Goal: Task Accomplishment & Management: Use online tool/utility

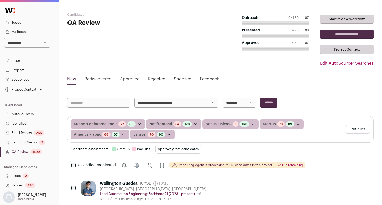
click at [30, 43] on select "**********" at bounding box center [27, 43] width 46 height 10
select select "*****"
click at [4, 38] on select "**********" at bounding box center [27, 43] width 46 height 10
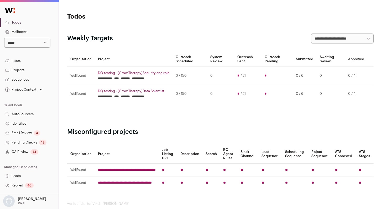
click at [24, 152] on link "QA Review 74" at bounding box center [29, 151] width 59 height 9
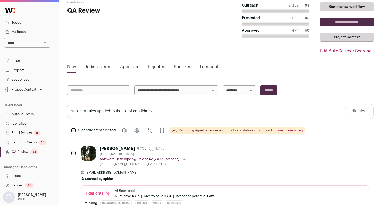
scroll to position [22, 0]
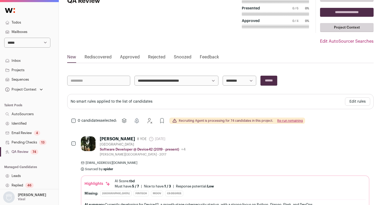
click at [132, 58] on link "Approved" at bounding box center [130, 58] width 20 height 8
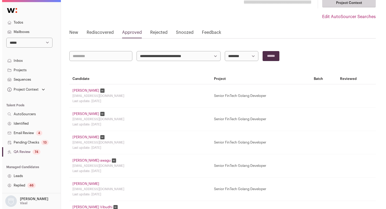
scroll to position [48, 0]
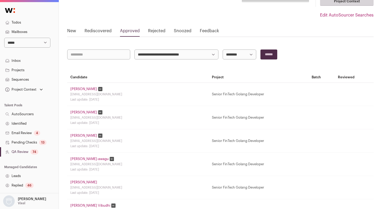
click at [84, 89] on link "Sander Henning" at bounding box center [83, 89] width 27 height 4
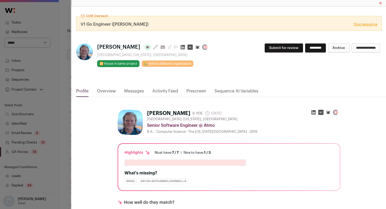
click at [158, 92] on link "Activity Feed" at bounding box center [165, 92] width 26 height 9
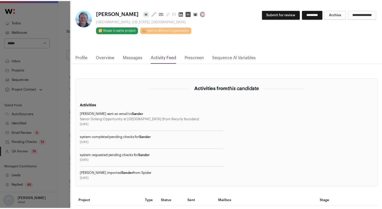
scroll to position [88, 0]
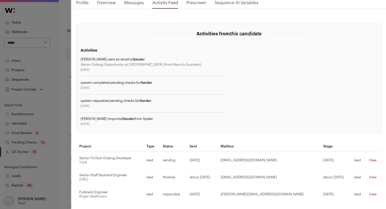
click at [60, 118] on div "CSM Outreach V1 Go Engineer (Drew) Stop sequence Sander Henning Last update: 3 …" at bounding box center [193, 104] width 386 height 209
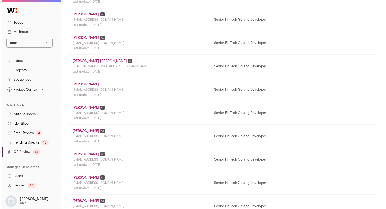
scroll to position [435, 0]
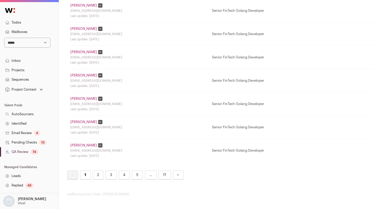
click at [87, 146] on link "Robert Lawson" at bounding box center [83, 145] width 27 height 4
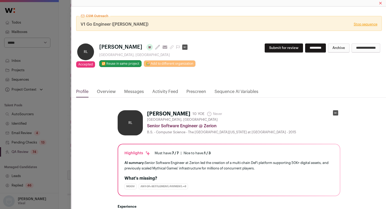
click at [163, 91] on link "Activity Feed" at bounding box center [165, 93] width 26 height 9
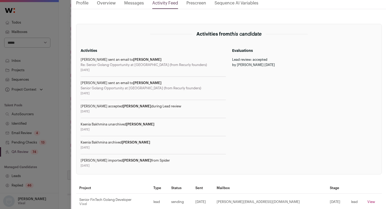
scroll to position [0, 0]
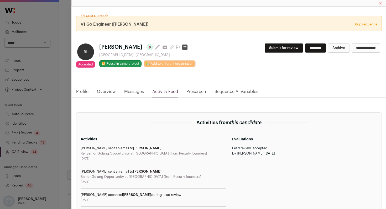
click at [82, 93] on link "Profile" at bounding box center [82, 93] width 12 height 9
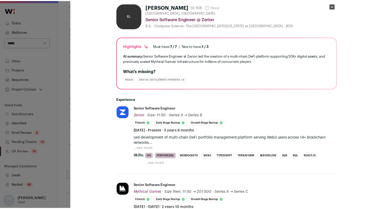
scroll to position [120, 0]
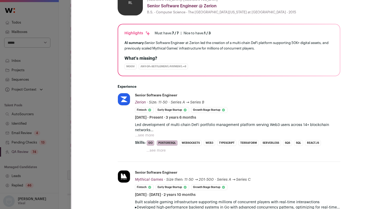
click at [61, 98] on div "CSM Outreach V1 Go Engineer (Isaac) Stop sequence RL Accepted Accepted during L…" at bounding box center [193, 104] width 386 height 209
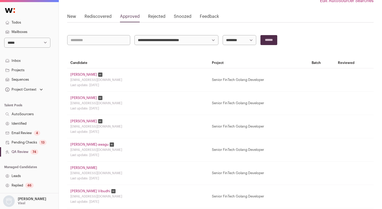
scroll to position [0, 0]
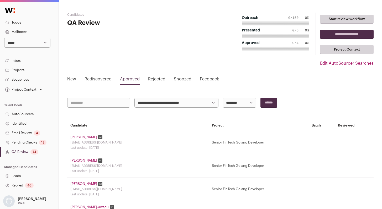
click at [242, 103] on select "**********" at bounding box center [239, 103] width 34 height 10
select select "**********"
click at [222, 98] on select "**********" at bounding box center [239, 103] width 34 height 10
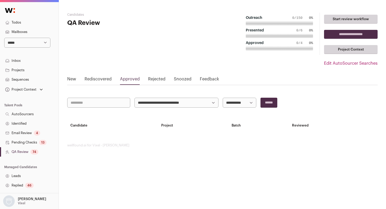
click at [25, 144] on link "Pending Checks 13" at bounding box center [29, 142] width 59 height 9
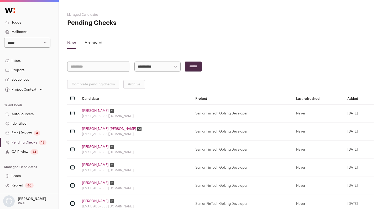
click at [95, 111] on link "Noah Kraemer" at bounding box center [95, 111] width 27 height 4
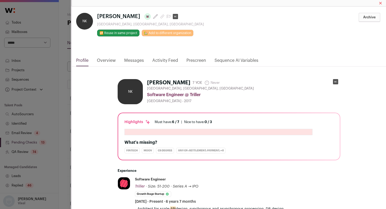
click at [163, 60] on link "Activity Feed" at bounding box center [165, 61] width 26 height 9
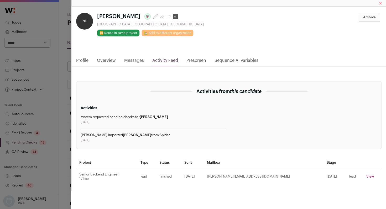
click at [56, 117] on div "**********" at bounding box center [193, 104] width 386 height 209
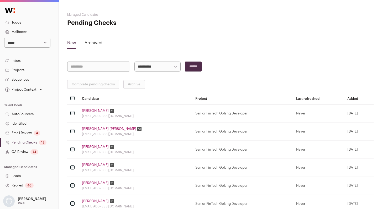
click at [87, 111] on link "Noah Kraemer" at bounding box center [95, 111] width 27 height 4
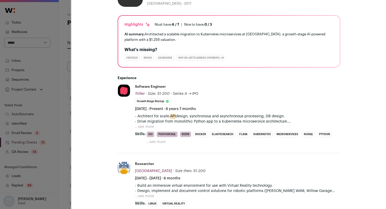
scroll to position [100, 0]
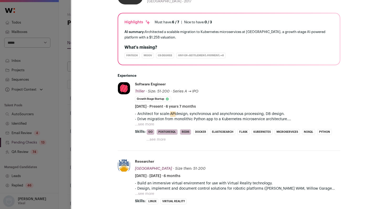
click at [140, 123] on button "...see more" at bounding box center [144, 124] width 19 height 5
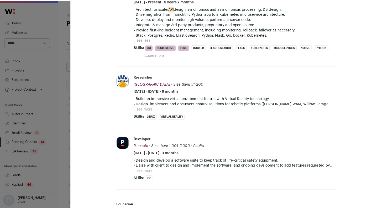
scroll to position [206, 0]
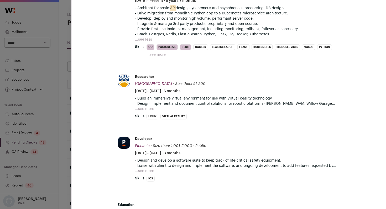
click at [49, 69] on div "**********" at bounding box center [193, 104] width 386 height 209
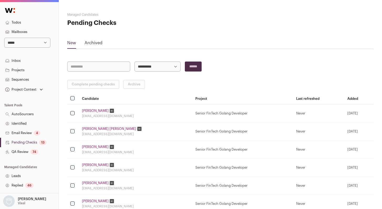
click at [20, 124] on link "Identified" at bounding box center [29, 123] width 59 height 9
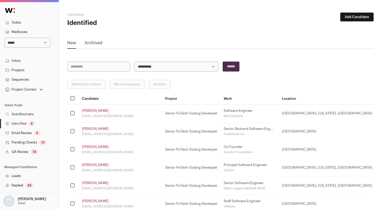
click at [29, 122] on link "Identified 8" at bounding box center [29, 123] width 59 height 9
click at [24, 125] on link "Identified 8" at bounding box center [29, 123] width 59 height 9
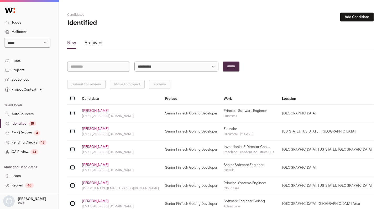
click at [30, 122] on div "15" at bounding box center [32, 123] width 7 height 5
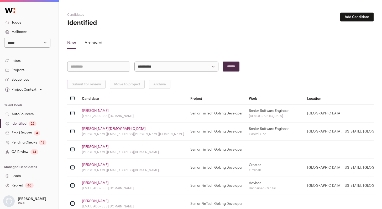
click at [21, 124] on link "Identified 22" at bounding box center [29, 123] width 59 height 9
click at [77, 89] on button "Submit for review" at bounding box center [86, 84] width 38 height 9
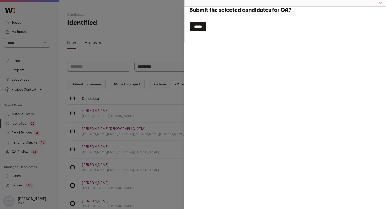
click at [200, 26] on input "******" at bounding box center [197, 26] width 17 height 9
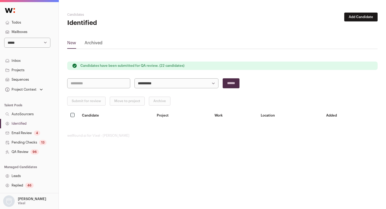
click at [22, 40] on select "**********" at bounding box center [27, 43] width 46 height 10
select select "*****"
click at [4, 38] on select "**********" at bounding box center [27, 43] width 46 height 10
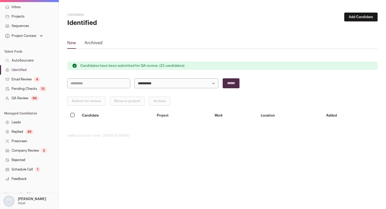
scroll to position [93, 0]
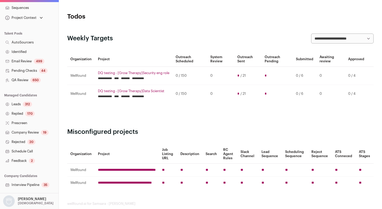
scroll to position [93, 0]
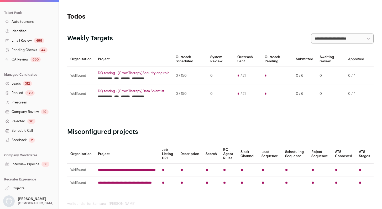
click at [24, 167] on link "Interview Pipeline 35" at bounding box center [29, 164] width 59 height 9
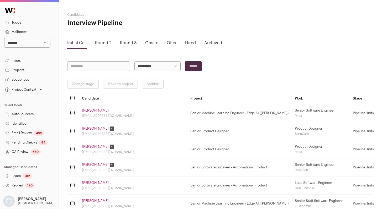
click at [152, 46] on div "Onsite" at bounding box center [151, 44] width 13 height 9
click at [152, 43] on link "Onsite" at bounding box center [151, 43] width 13 height 4
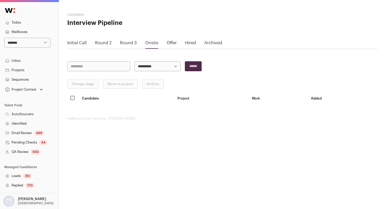
click at [168, 44] on link "Offer" at bounding box center [172, 43] width 10 height 4
click at [133, 44] on link "Round 3" at bounding box center [128, 43] width 17 height 4
click at [100, 45] on link "Round 2" at bounding box center [103, 43] width 17 height 4
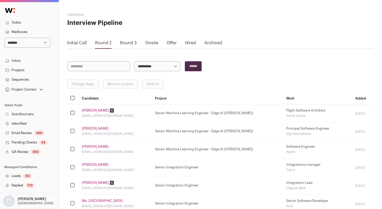
click at [78, 43] on link "Initial Call" at bounding box center [76, 43] width 19 height 4
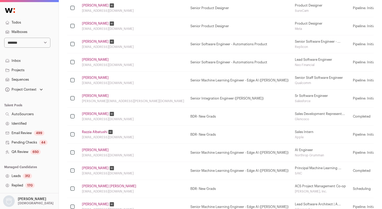
scroll to position [126, 0]
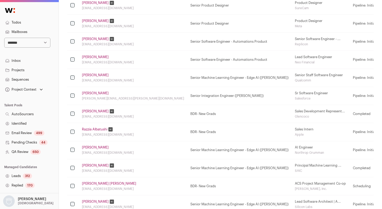
click at [27, 156] on link "QA Review 650" at bounding box center [29, 151] width 59 height 9
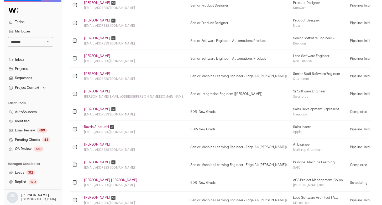
scroll to position [0, 0]
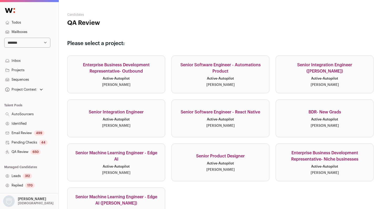
click at [236, 122] on link "Senior Software Engineer - React Native Active · Autopilot [PERSON_NAME]" at bounding box center [220, 119] width 98 height 38
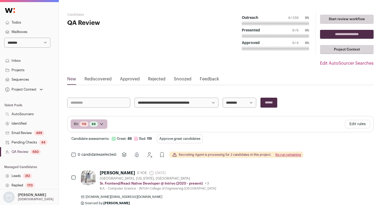
click at [357, 124] on button "Edit rules" at bounding box center [357, 124] width 25 height 8
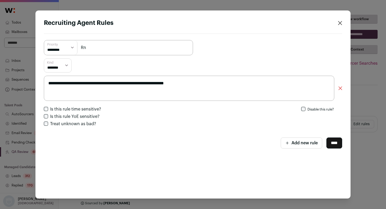
click at [372, 79] on div "**********" at bounding box center [193, 104] width 386 height 209
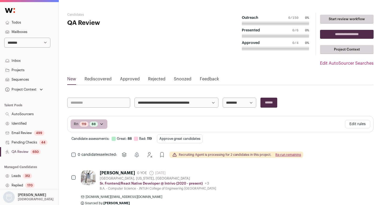
click at [353, 124] on button "Edit rules" at bounding box center [357, 124] width 25 height 8
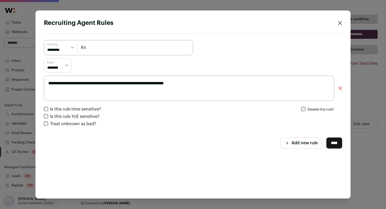
click at [341, 23] on icon "Close recruiting agent rules" at bounding box center [340, 23] width 4 height 4
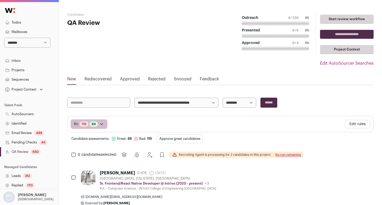
click at [30, 121] on link "Identified" at bounding box center [29, 123] width 59 height 9
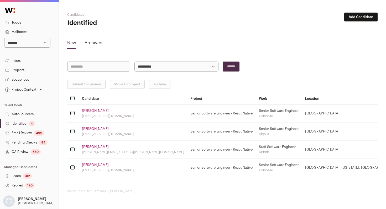
click at [89, 114] on td "Mark H. markqhao@gmail.com" at bounding box center [133, 114] width 108 height 18
click at [88, 112] on link "[PERSON_NAME]" at bounding box center [95, 111] width 27 height 4
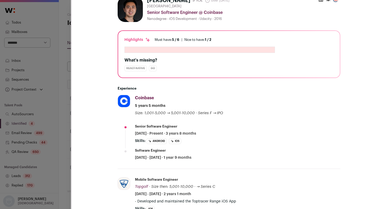
scroll to position [86, 0]
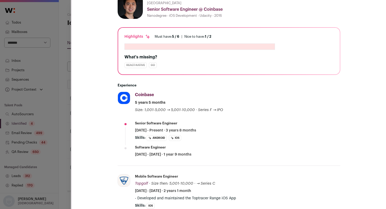
click at [36, 63] on div "**********" at bounding box center [193, 104] width 386 height 209
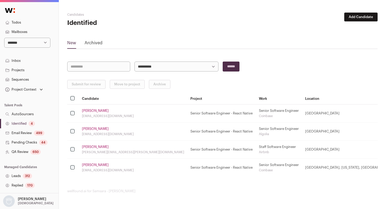
click at [22, 121] on link "Identified 4" at bounding box center [29, 123] width 59 height 9
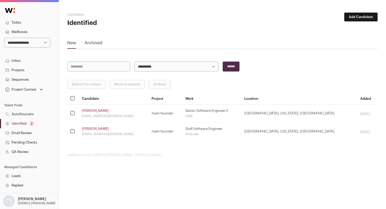
click at [28, 42] on select "**********" at bounding box center [27, 43] width 46 height 10
select select "*****"
click at [4, 38] on select "**********" at bounding box center [27, 43] width 46 height 10
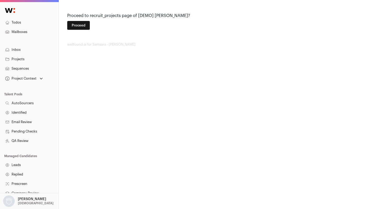
click at [82, 24] on button "Proceed" at bounding box center [78, 25] width 23 height 9
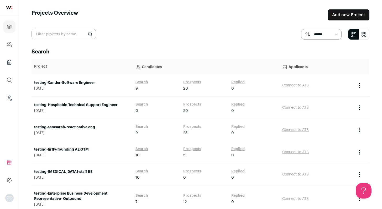
click at [71, 127] on link "testing-samsarah-react native eng" at bounding box center [82, 127] width 96 height 5
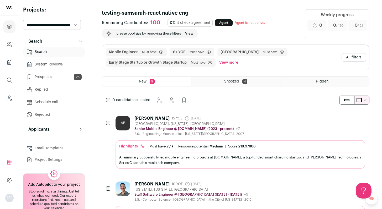
click at [52, 81] on link "Prospects 25" at bounding box center [54, 77] width 62 height 10
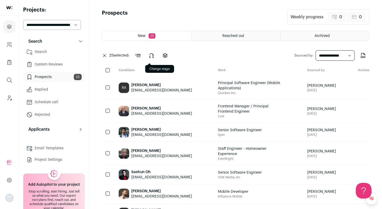
click at [154, 58] on icon at bounding box center [151, 55] width 6 height 6
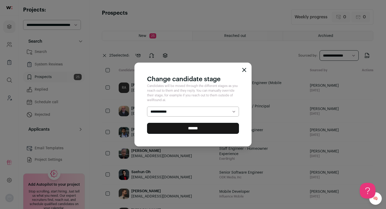
click at [177, 109] on select "**********" at bounding box center [193, 112] width 92 height 10
select select "********"
click at [147, 107] on select "**********" at bounding box center [193, 112] width 92 height 10
click at [177, 129] on input "******" at bounding box center [193, 128] width 92 height 11
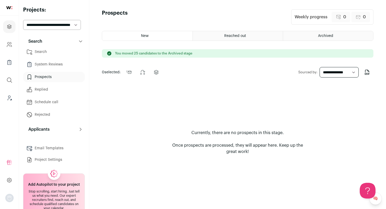
click at [47, 53] on link "Search" at bounding box center [54, 52] width 62 height 10
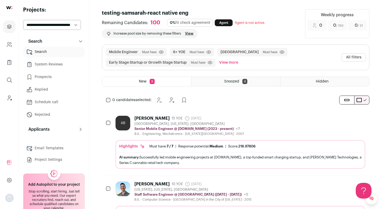
click at [350, 57] on button "All filters" at bounding box center [353, 57] width 24 height 8
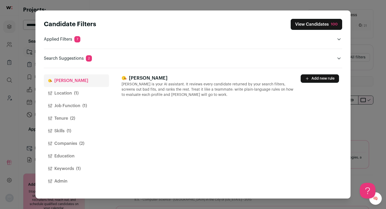
click at [75, 94] on span "(1)" at bounding box center [76, 93] width 4 height 6
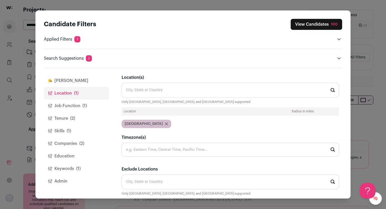
click at [72, 110] on button "Job Function (1)" at bounding box center [76, 106] width 65 height 13
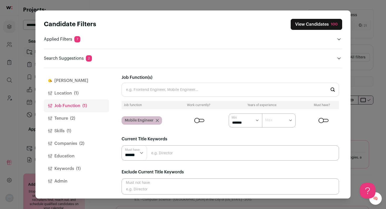
click at [157, 121] on icon "Close modal via background" at bounding box center [157, 120] width 3 height 3
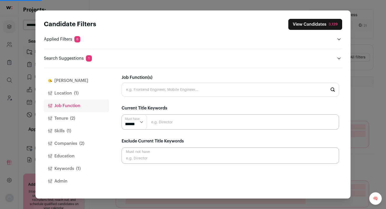
click at [155, 89] on input "Job Function(s)" at bounding box center [229, 90] width 217 height 14
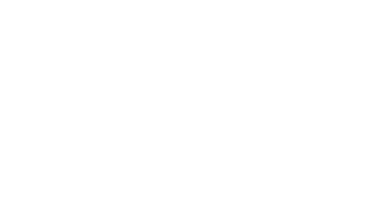
type input "sof"
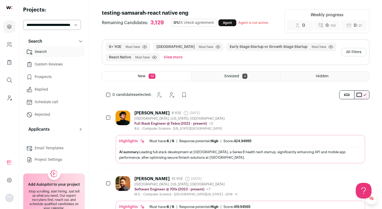
click at [353, 54] on button "All filters" at bounding box center [353, 52] width 24 height 8
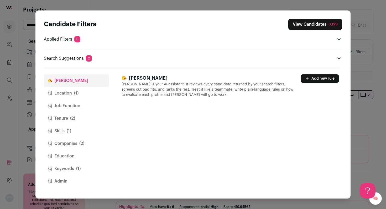
click at [65, 92] on button "Location (1)" at bounding box center [76, 93] width 65 height 13
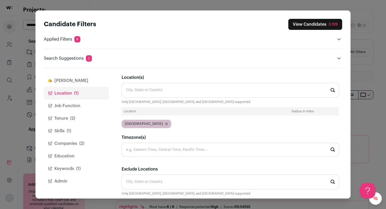
click at [65, 102] on button "Job Function" at bounding box center [76, 106] width 65 height 13
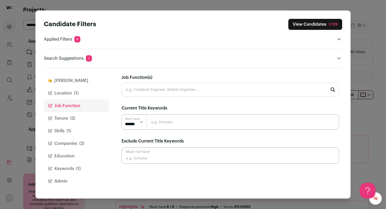
click at [139, 88] on input "Job Function(s)" at bounding box center [229, 90] width 217 height 14
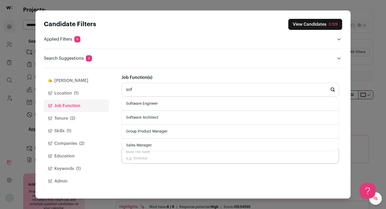
click at [140, 105] on li "Software Engineer" at bounding box center [230, 104] width 217 height 14
type input "Software Engineer"
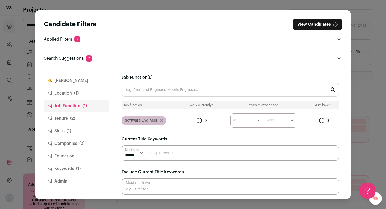
click at [170, 86] on input "Job Function(s)" at bounding box center [229, 90] width 217 height 14
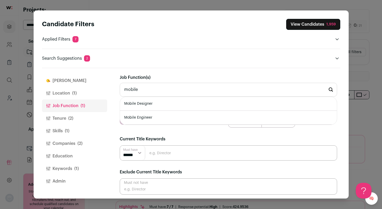
click at [158, 116] on li "Mobile Engineer" at bounding box center [228, 118] width 217 height 14
type input "Mobile Engineer"
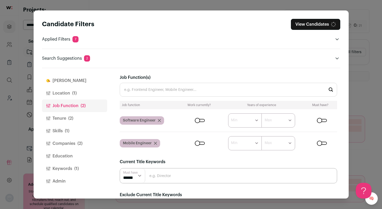
click at [67, 120] on button "Tenure (2)" at bounding box center [74, 118] width 65 height 13
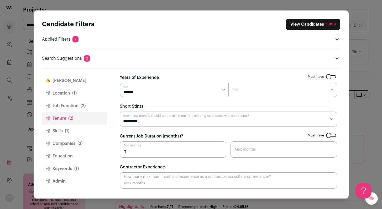
click at [200, 88] on select "******* ****** ******* ******* ******* ******* ******* ******* ******* ******* …" at bounding box center [174, 90] width 109 height 14
click at [167, 93] on select "******* ****** ******* ******* ******* ******* ******* ******* ******* ******* …" at bounding box center [174, 90] width 109 height 14
select select "*"
click at [120, 83] on select "******* ****** ******* ******* ******* ******* ******* ******* ******* ******* …" at bounding box center [174, 90] width 109 height 14
click at [65, 133] on span "(1)" at bounding box center [67, 131] width 4 height 6
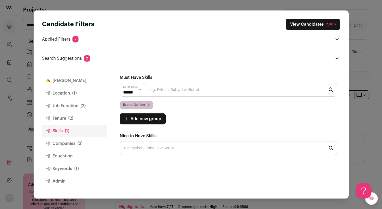
click at [66, 146] on button "Companies (2)" at bounding box center [74, 143] width 65 height 13
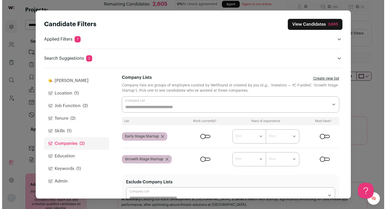
scroll to position [22, 0]
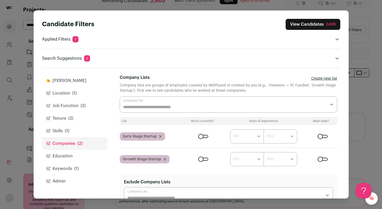
click at [70, 167] on button "Keywords (1)" at bounding box center [74, 169] width 65 height 13
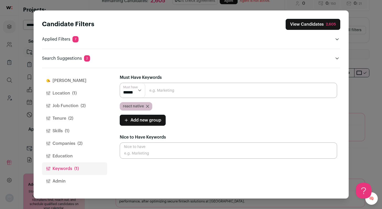
click at [369, 107] on div "Candidate Filters View Candidates 2,605 Applied Filters 7 Software Engineer or …" at bounding box center [191, 104] width 382 height 209
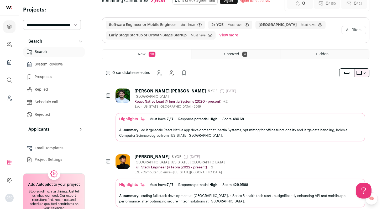
click at [251, 95] on div "Guillermo Villegas Gray 5 YOE 27 days ago Admin only. The last time the profile…" at bounding box center [239, 99] width 249 height 20
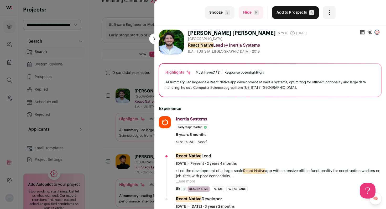
click at [290, 10] on button "Add to Prospects A" at bounding box center [295, 12] width 47 height 13
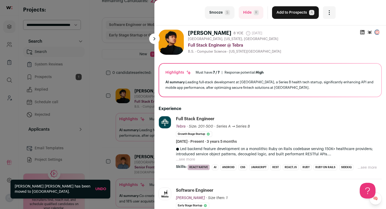
click at [189, 160] on button "...see more" at bounding box center [185, 159] width 19 height 5
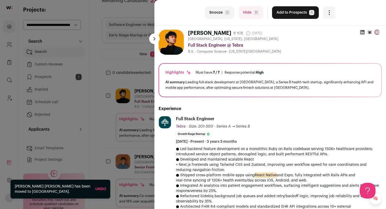
click at [290, 13] on button "Add to Prospects A" at bounding box center [295, 12] width 47 height 13
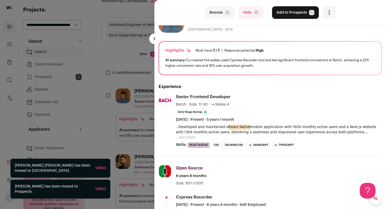
click at [280, 14] on button "Add to Prospects A" at bounding box center [295, 12] width 47 height 13
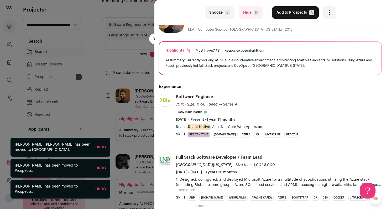
click at [291, 16] on button "Add to Prospects A" at bounding box center [295, 12] width 47 height 13
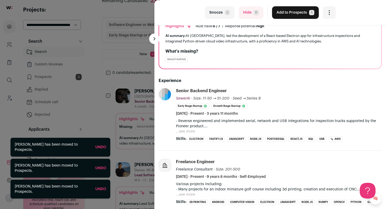
scroll to position [48, 0]
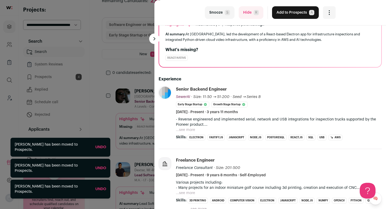
click at [193, 128] on button "...see more" at bounding box center [185, 129] width 19 height 5
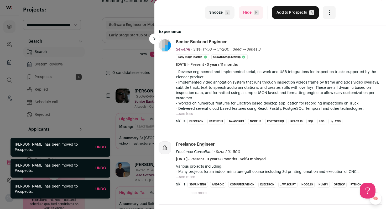
scroll to position [97, 0]
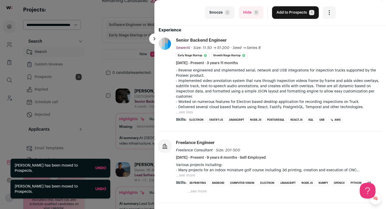
click at [244, 19] on div "last Snooze S Hide R Add to Prospects A Are you sure? Fiid Williams is already …" at bounding box center [269, 12] width 231 height 25
click at [245, 15] on button "Hide R" at bounding box center [250, 12] width 25 height 13
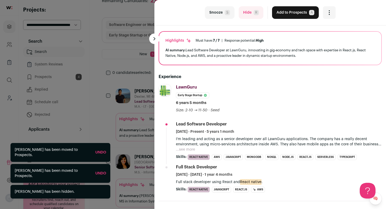
scroll to position [48, 0]
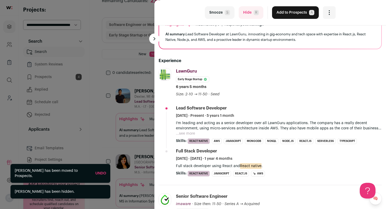
click at [291, 14] on button "Add to Prospects A" at bounding box center [295, 12] width 47 height 13
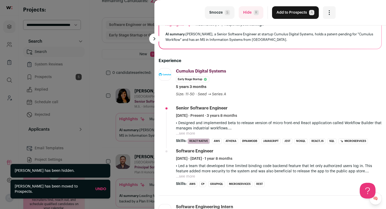
click at [190, 134] on button "...see more" at bounding box center [185, 133] width 19 height 5
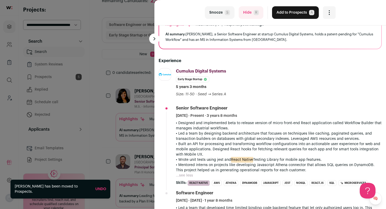
click at [294, 16] on button "Add to Prospects A" at bounding box center [295, 12] width 47 height 13
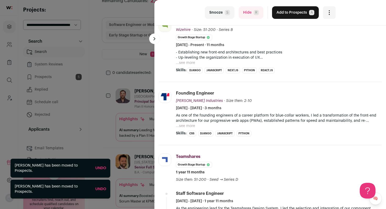
scroll to position [98, 0]
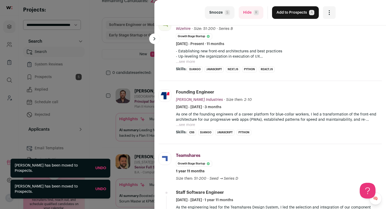
click at [191, 60] on button "...see more" at bounding box center [185, 61] width 19 height 5
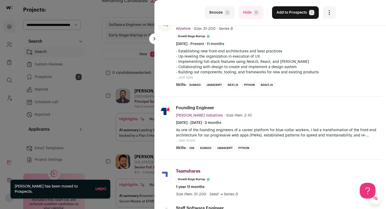
click at [253, 10] on span "R" at bounding box center [255, 12] width 5 height 5
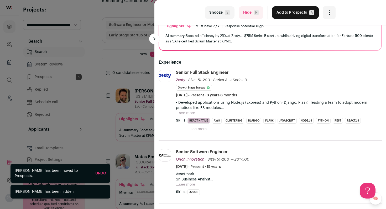
scroll to position [48, 0]
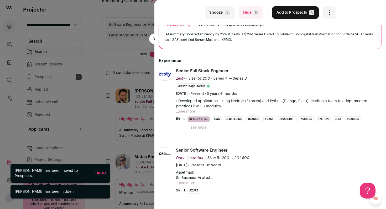
click at [187, 112] on button "...see more" at bounding box center [185, 111] width 19 height 5
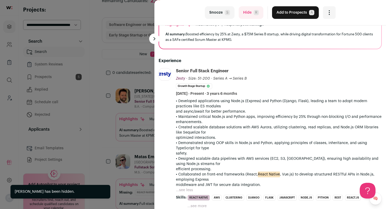
click at [289, 12] on button "Add to Prospects A" at bounding box center [295, 12] width 47 height 13
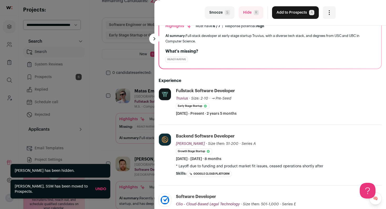
scroll to position [49, 0]
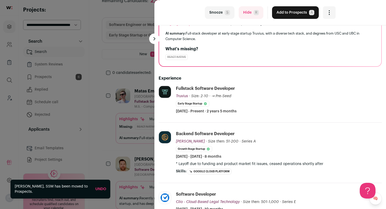
click at [248, 10] on button "Hide R" at bounding box center [250, 12] width 25 height 13
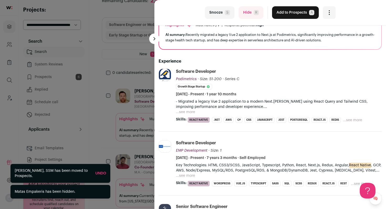
scroll to position [49, 0]
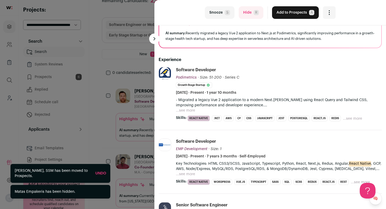
click at [186, 112] on button "...see more" at bounding box center [185, 110] width 19 height 5
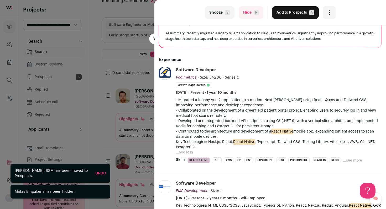
click at [285, 12] on button "Add to Prospects A" at bounding box center [295, 12] width 47 height 13
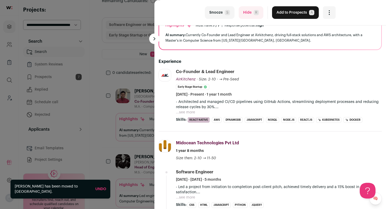
scroll to position [48, 0]
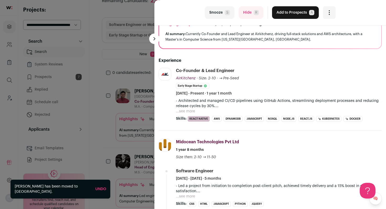
click at [186, 111] on button "...see more" at bounding box center [185, 111] width 19 height 5
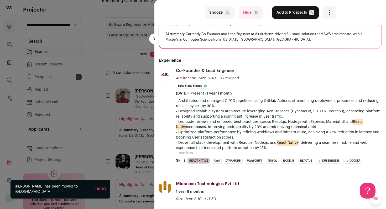
click at [291, 14] on button "Add to Prospects A" at bounding box center [295, 12] width 47 height 13
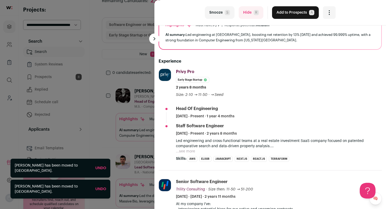
scroll to position [49, 0]
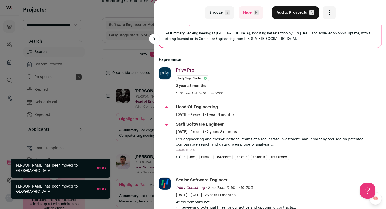
click at [187, 148] on button "...see more" at bounding box center [185, 149] width 19 height 5
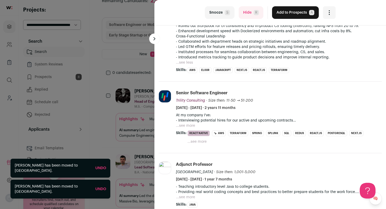
scroll to position [237, 0]
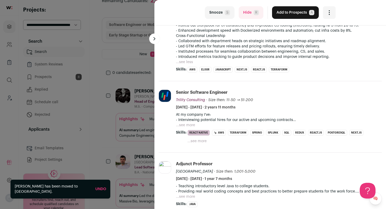
click at [245, 15] on button "Hide R" at bounding box center [250, 12] width 25 height 13
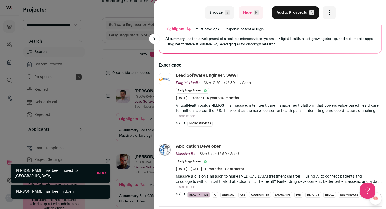
scroll to position [49, 0]
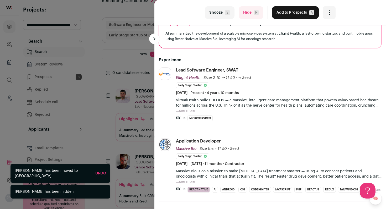
click at [189, 109] on button "...see more" at bounding box center [185, 110] width 19 height 5
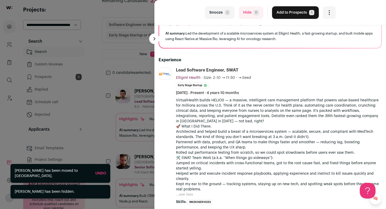
click at [243, 13] on button "Hide R" at bounding box center [250, 12] width 25 height 13
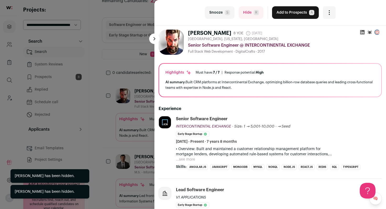
click at [192, 158] on button "...see more" at bounding box center [185, 159] width 19 height 5
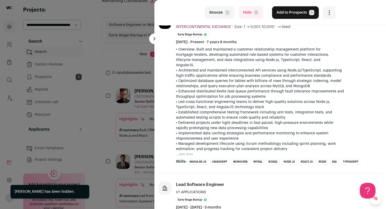
scroll to position [101, 0]
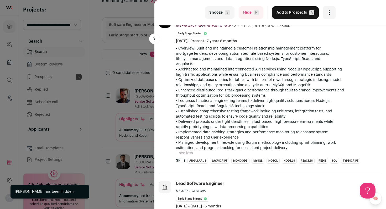
click at [248, 10] on button "Hide R" at bounding box center [250, 12] width 25 height 13
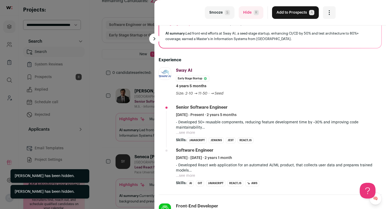
click at [193, 131] on button "...see more" at bounding box center [185, 132] width 19 height 5
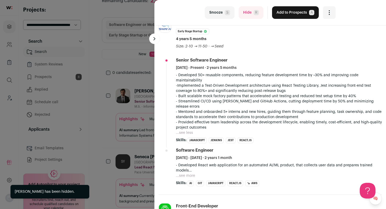
scroll to position [97, 0]
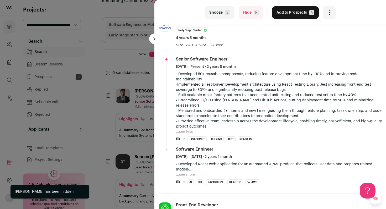
click at [246, 10] on button "Hide R" at bounding box center [250, 12] width 25 height 13
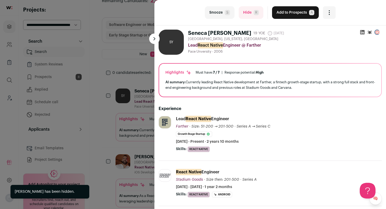
click at [283, 13] on button "Add to Prospects A" at bounding box center [295, 12] width 47 height 13
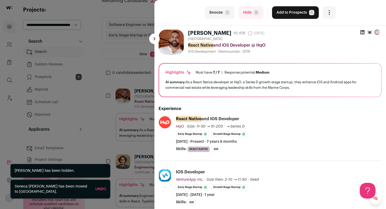
click at [294, 15] on button "Add to Prospects A" at bounding box center [295, 12] width 47 height 13
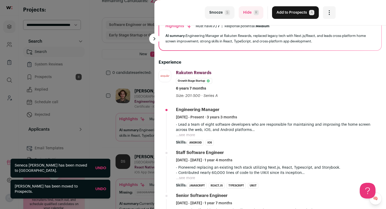
scroll to position [48, 0]
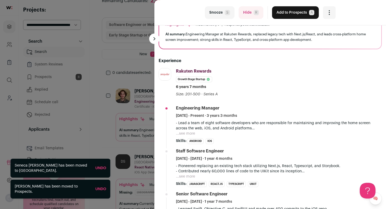
click at [248, 11] on button "Hide R" at bounding box center [250, 12] width 25 height 13
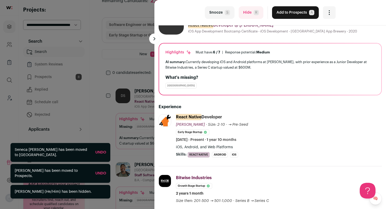
scroll to position [22, 0]
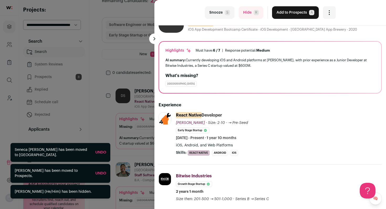
click at [290, 9] on button "Add to Prospects A" at bounding box center [295, 12] width 47 height 13
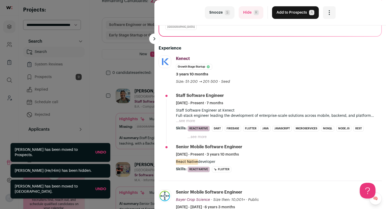
scroll to position [79, 0]
click at [299, 9] on button "Add to Prospects A" at bounding box center [295, 12] width 47 height 13
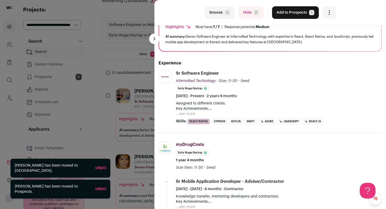
scroll to position [48, 0]
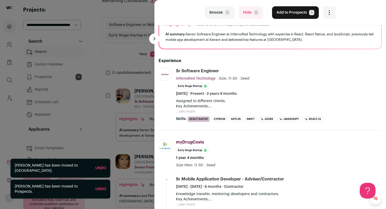
click at [183, 111] on button "...see more" at bounding box center [185, 111] width 19 height 5
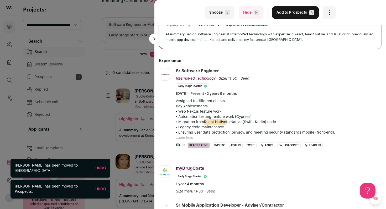
click at [284, 15] on button "Add to Prospects A" at bounding box center [295, 12] width 47 height 13
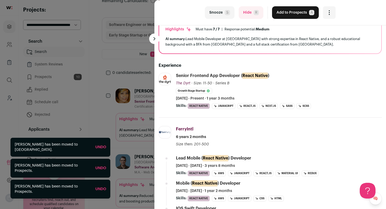
scroll to position [49, 0]
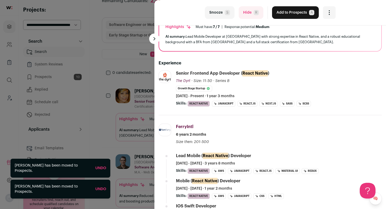
click at [288, 15] on button "Add to Prospects A" at bounding box center [295, 12] width 47 height 13
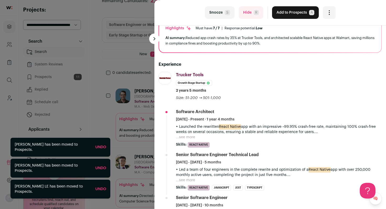
scroll to position [49, 0]
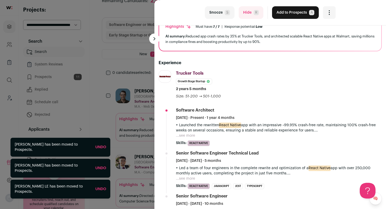
click at [289, 14] on button "Add to Prospects A" at bounding box center [295, 12] width 47 height 13
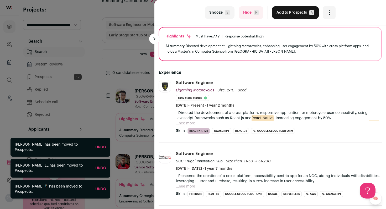
scroll to position [48, 0]
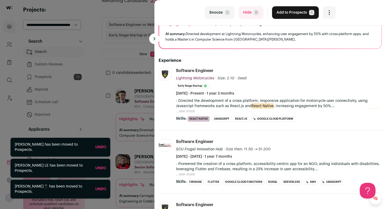
click at [286, 13] on button "Add to Prospects A" at bounding box center [295, 12] width 47 height 13
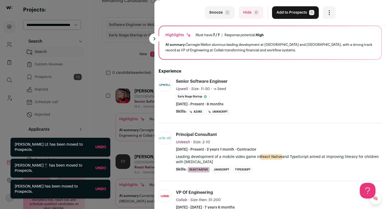
scroll to position [49, 0]
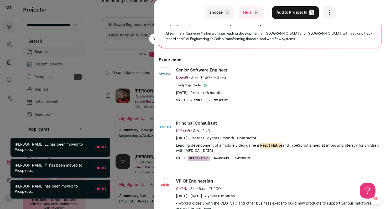
click at [239, 11] on button "Hide R" at bounding box center [250, 12] width 25 height 13
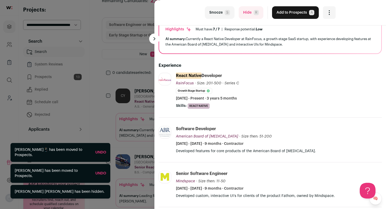
scroll to position [49, 0]
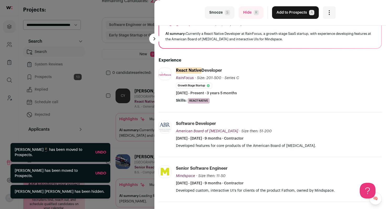
click at [294, 10] on button "Add to Prospects A" at bounding box center [295, 12] width 47 height 13
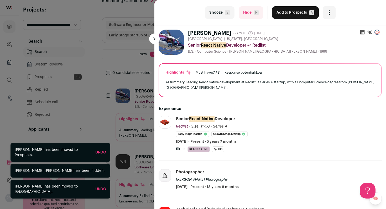
click at [284, 13] on button "Add to Prospects A" at bounding box center [295, 12] width 47 height 13
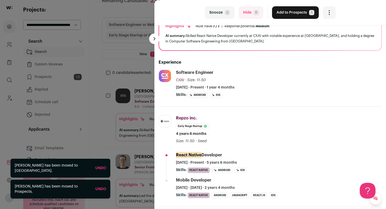
scroll to position [48, 0]
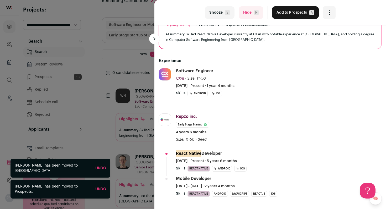
click at [251, 18] on button "Hide R" at bounding box center [250, 12] width 25 height 13
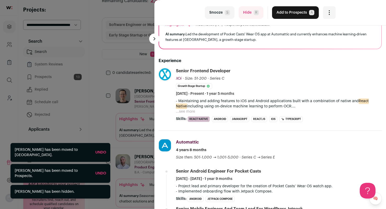
click at [288, 16] on button "Add to Prospects A" at bounding box center [295, 12] width 47 height 13
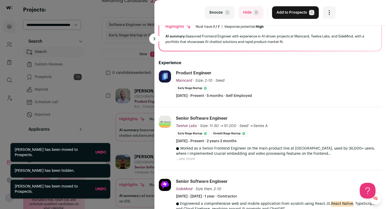
scroll to position [49, 0]
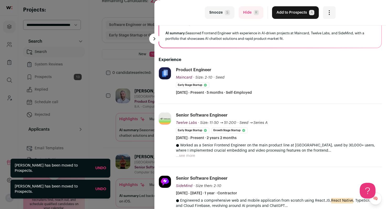
click at [249, 9] on button "Hide R" at bounding box center [250, 12] width 25 height 13
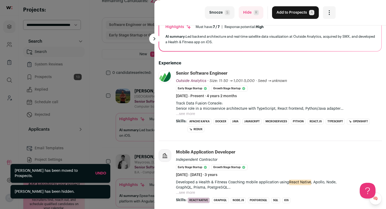
scroll to position [48, 0]
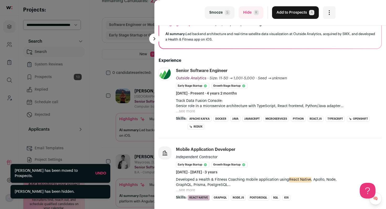
click at [190, 110] on button "...see more" at bounding box center [185, 111] width 19 height 5
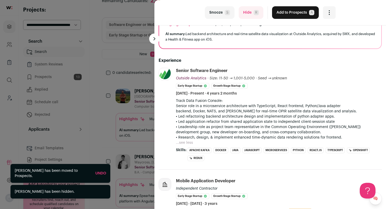
click at [244, 13] on button "Hide R" at bounding box center [250, 12] width 25 height 13
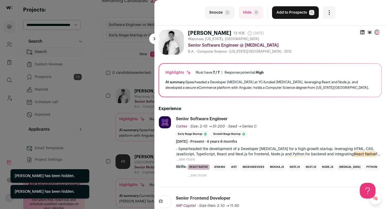
click at [301, 9] on button "Add to Prospects A" at bounding box center [295, 12] width 47 height 13
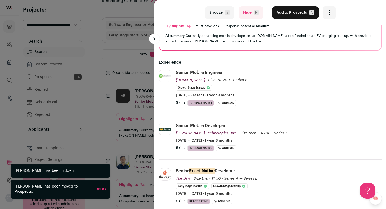
scroll to position [49, 0]
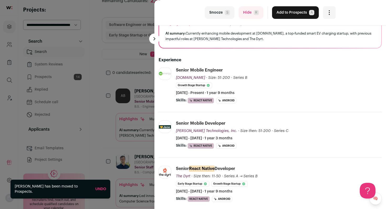
click at [295, 11] on button "Add to Prospects A" at bounding box center [295, 12] width 47 height 13
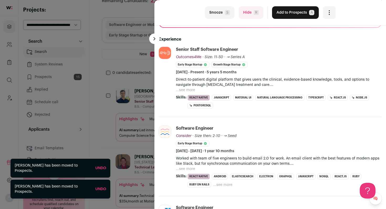
scroll to position [71, 0]
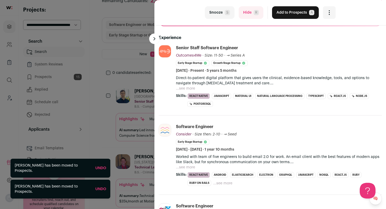
click at [187, 87] on button "...see more" at bounding box center [185, 88] width 19 height 5
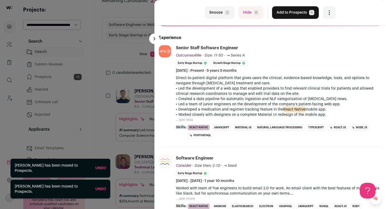
click at [288, 14] on button "Add to Prospects A" at bounding box center [295, 12] width 47 height 13
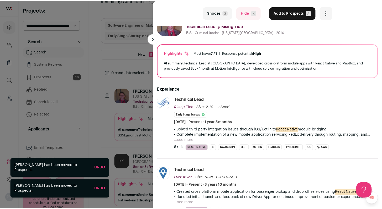
scroll to position [22, 0]
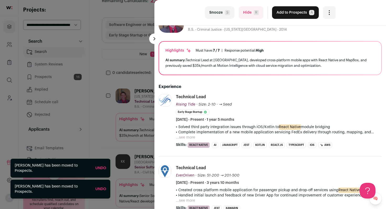
click at [285, 12] on button "Add to Prospects A" at bounding box center [295, 12] width 47 height 13
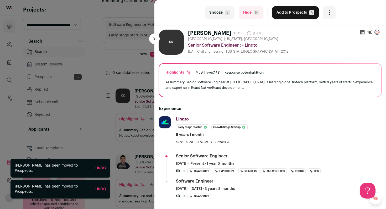
click at [63, 78] on div "last Snooze S Hide R Add to Prospects A Are you sure? Keshav Kumar Cancel *****…" at bounding box center [193, 104] width 386 height 209
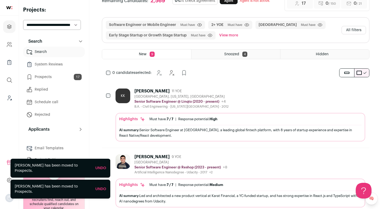
click at [47, 79] on link "Prospects 17" at bounding box center [54, 77] width 62 height 10
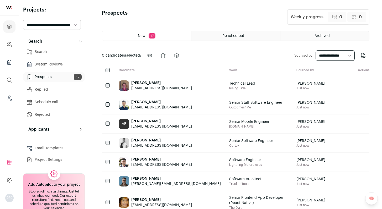
click at [50, 53] on html "Projects Company and ATS Settings Company Lists (Experimental) Global Search Le…" at bounding box center [191, 208] width 382 height 416
click at [49, 65] on link "System Reviews" at bounding box center [54, 64] width 62 height 10
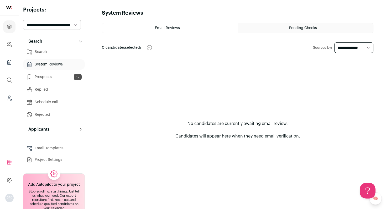
click at [53, 78] on link "Prospects 17" at bounding box center [54, 77] width 62 height 10
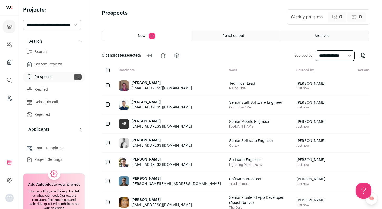
click at [56, 66] on link "System Reviews" at bounding box center [54, 64] width 62 height 10
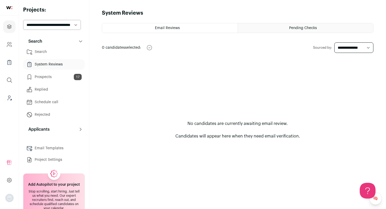
click at [164, 27] on html "Projects Company and ATS Settings Company Lists (Experimental) Global Search Le…" at bounding box center [193, 104] width 386 height 209
click at [176, 27] on span "Email Reviews" at bounding box center [167, 28] width 25 height 4
click at [296, 27] on span "Pending Checks" at bounding box center [303, 28] width 28 height 4
click at [301, 28] on span "Pending Checks" at bounding box center [303, 28] width 28 height 4
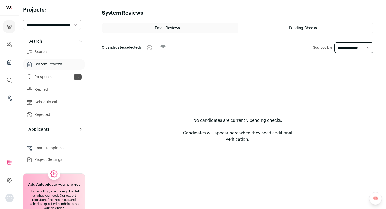
click at [63, 77] on html "Projects Company and ATS Settings Company Lists (Experimental) Global Search Le…" at bounding box center [193, 104] width 386 height 209
click at [49, 76] on link "Prospects 17" at bounding box center [54, 77] width 62 height 10
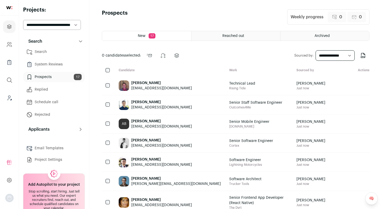
click at [51, 51] on link "Search" at bounding box center [54, 52] width 62 height 10
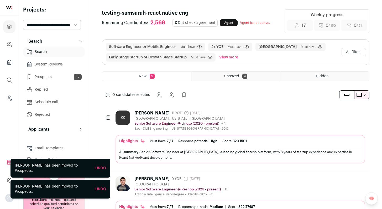
click at [55, 64] on link "System Reviews" at bounding box center [54, 64] width 62 height 10
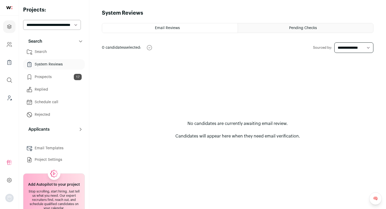
click at [45, 50] on link "Search" at bounding box center [54, 52] width 62 height 10
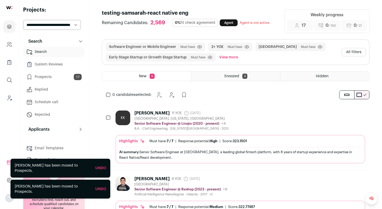
click at [261, 115] on div "KK Keshav Kumar 11 YOE 10 days ago Admin only. The last time the profile was sc…" at bounding box center [239, 121] width 249 height 20
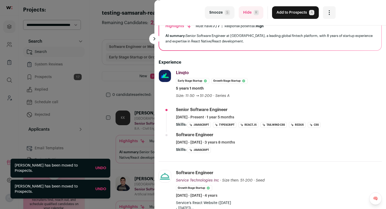
scroll to position [49, 0]
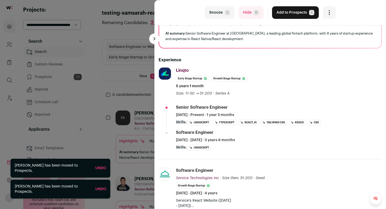
click at [242, 10] on button "Hide R" at bounding box center [250, 12] width 25 height 13
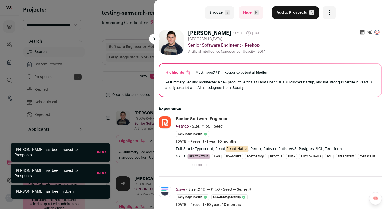
click at [290, 12] on button "Add to Prospects A" at bounding box center [295, 12] width 47 height 13
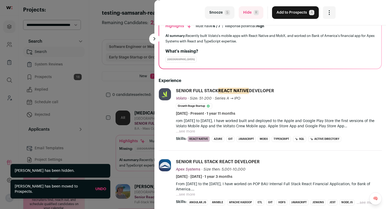
scroll to position [48, 0]
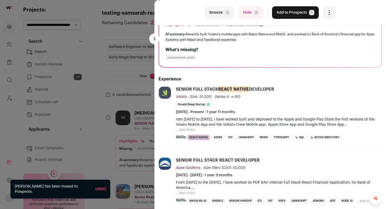
click at [280, 12] on button "Add to Prospects A" at bounding box center [295, 12] width 47 height 13
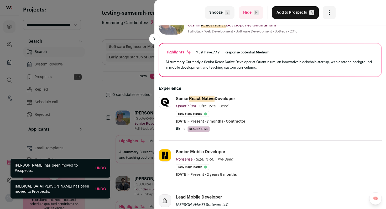
scroll to position [22, 0]
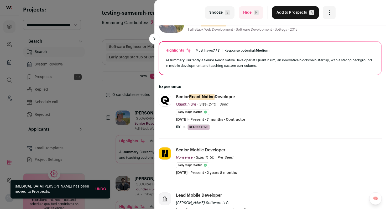
click at [291, 10] on button "Add to Prospects A" at bounding box center [295, 12] width 47 height 13
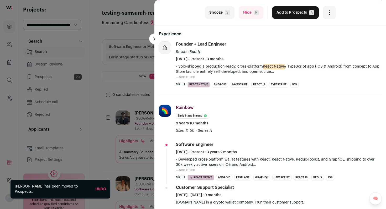
scroll to position [72, 0]
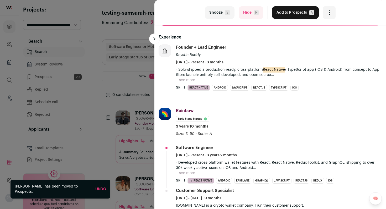
click at [289, 9] on button "Add to Prospects A" at bounding box center [295, 12] width 47 height 13
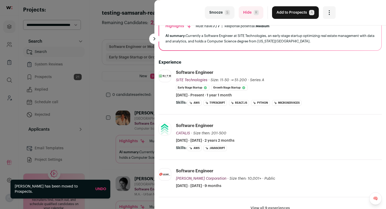
scroll to position [48, 0]
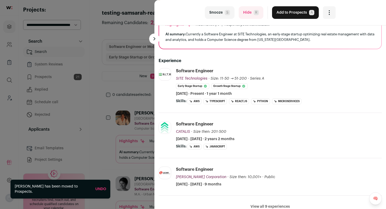
click at [248, 14] on button "Hide R" at bounding box center [250, 12] width 25 height 13
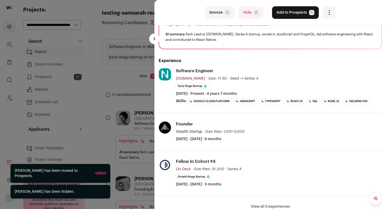
click at [244, 8] on button "Hide R" at bounding box center [250, 12] width 25 height 13
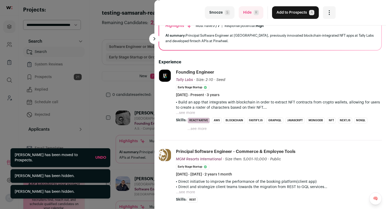
scroll to position [48, 0]
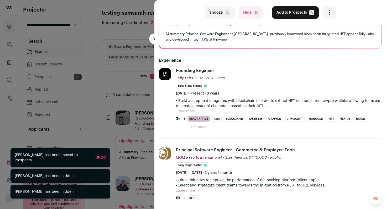
click at [189, 113] on button "...see more" at bounding box center [185, 111] width 19 height 5
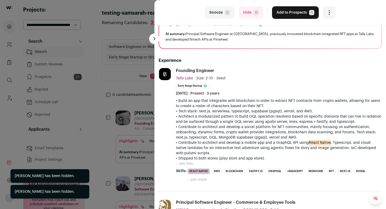
click at [286, 13] on button "Add to Prospects A" at bounding box center [295, 12] width 47 height 13
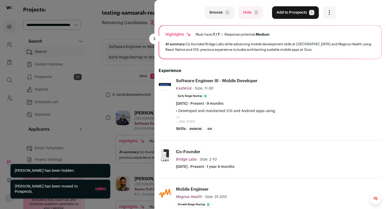
scroll to position [49, 0]
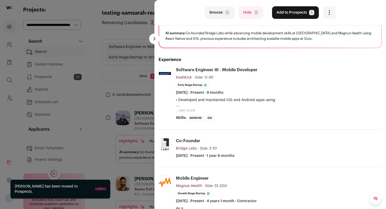
click at [190, 109] on button "...see more" at bounding box center [185, 110] width 19 height 5
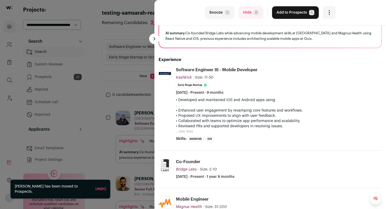
click at [249, 14] on button "Hide R" at bounding box center [250, 12] width 25 height 13
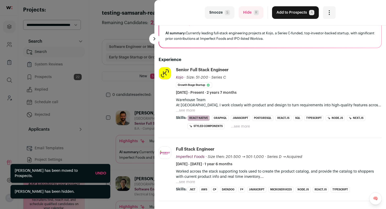
click at [187, 109] on button "...see more" at bounding box center [185, 110] width 19 height 5
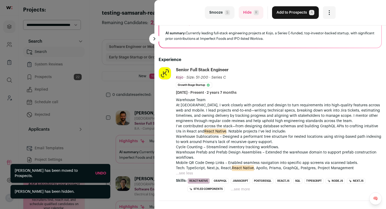
click at [279, 15] on button "Add to Prospects A" at bounding box center [295, 12] width 47 height 13
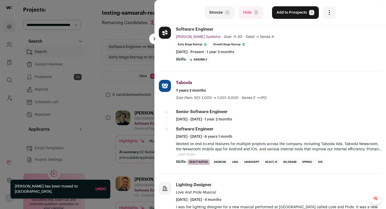
scroll to position [92, 0]
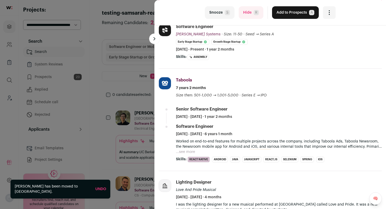
click at [243, 11] on button "Hide R" at bounding box center [250, 12] width 25 height 13
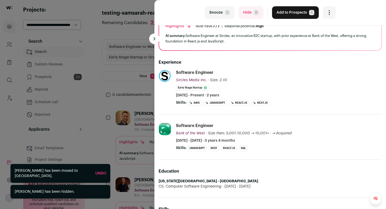
scroll to position [49, 0]
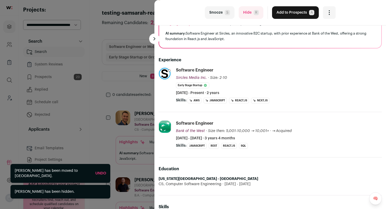
click at [248, 10] on button "Hide R" at bounding box center [250, 12] width 25 height 13
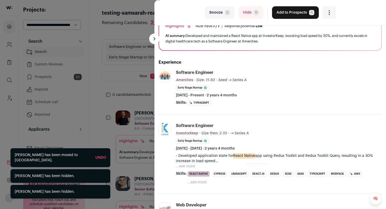
scroll to position [48, 0]
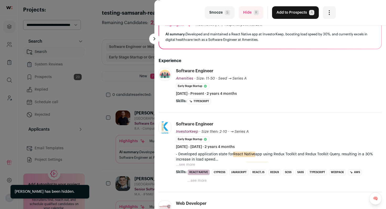
click at [245, 8] on button "Hide R" at bounding box center [250, 12] width 25 height 13
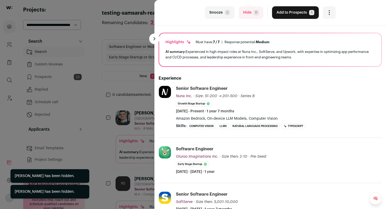
scroll to position [49, 0]
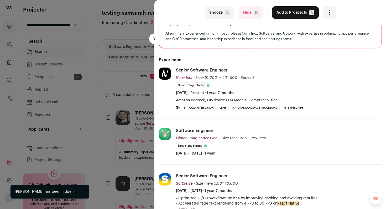
click at [253, 10] on span "R" at bounding box center [255, 12] width 5 height 5
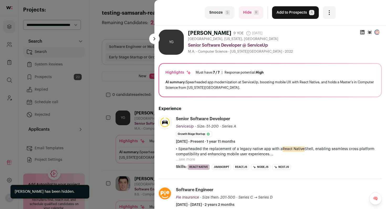
click at [289, 11] on button "Add to Prospects A" at bounding box center [295, 12] width 47 height 13
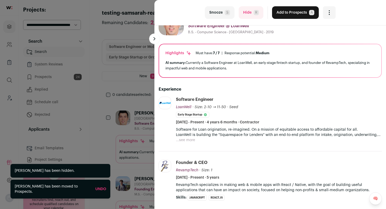
scroll to position [22, 0]
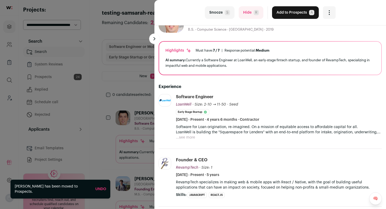
click at [187, 137] on button "...see more" at bounding box center [185, 137] width 19 height 5
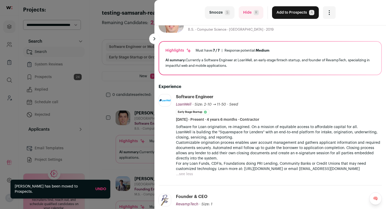
click at [246, 12] on button "Hide R" at bounding box center [250, 12] width 25 height 13
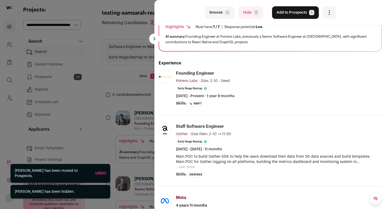
scroll to position [48, 0]
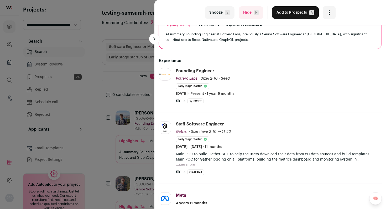
click at [239, 15] on button "Hide R" at bounding box center [250, 12] width 25 height 13
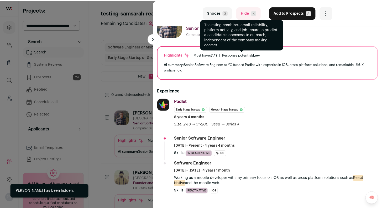
scroll to position [22, 0]
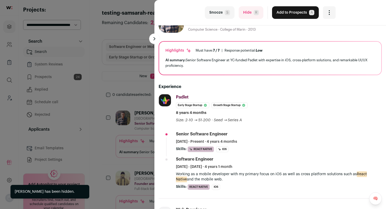
click at [297, 13] on button "Add to Prospects A" at bounding box center [295, 12] width 47 height 13
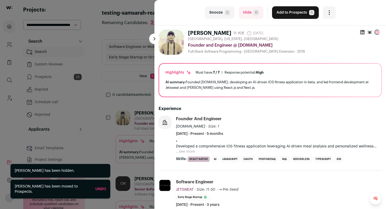
click at [55, 77] on div "last Snooze S Hide R Add to Prospects A Are you sure? William Benarto is alread…" at bounding box center [193, 104] width 386 height 209
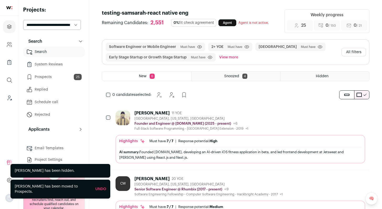
click at [55, 77] on link "Prospects 25" at bounding box center [54, 77] width 62 height 10
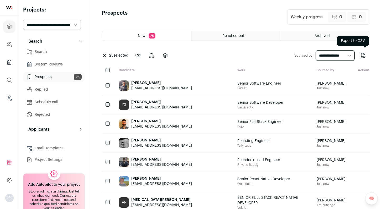
click at [365, 56] on icon "Export to CSV" at bounding box center [363, 55] width 6 height 6
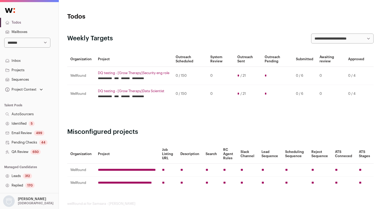
click at [24, 153] on link "QA Review 650" at bounding box center [29, 151] width 59 height 9
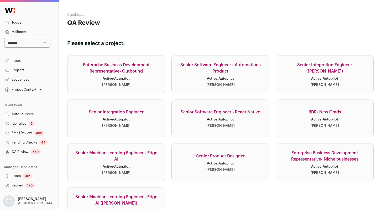
click at [247, 126] on link "Senior Software Engineer - React Native Active · Autopilot [PERSON_NAME]" at bounding box center [220, 119] width 98 height 38
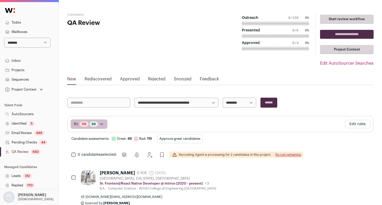
click at [27, 121] on link "Identified 5" at bounding box center [29, 123] width 59 height 9
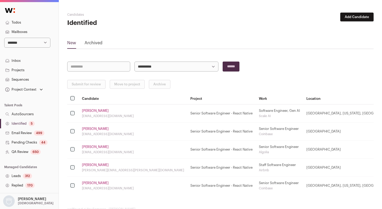
click at [361, 18] on button "Add Candidate" at bounding box center [356, 17] width 33 height 9
click at [320, 37] on link "From CSV file" at bounding box center [342, 37] width 63 height 8
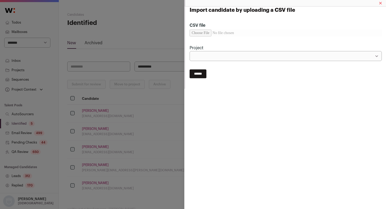
click at [204, 34] on input "CSV file" at bounding box center [285, 33] width 192 height 7
type input "**********"
click at [242, 59] on select "**********" at bounding box center [285, 56] width 192 height 10
select select "*****"
click at [189, 51] on select "**********" at bounding box center [285, 56] width 192 height 10
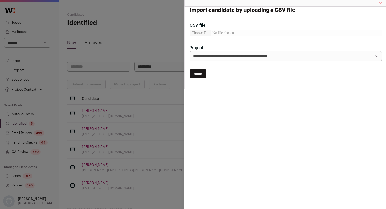
click at [200, 77] on input "******" at bounding box center [197, 74] width 17 height 9
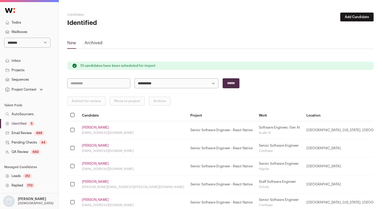
click at [15, 126] on link "Identified 5" at bounding box center [29, 123] width 59 height 9
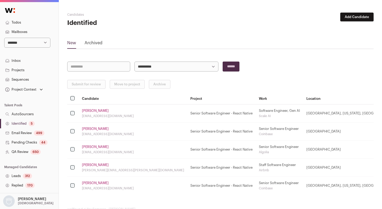
click at [26, 124] on link "Identified 5" at bounding box center [29, 123] width 59 height 9
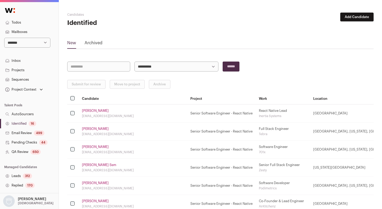
click at [92, 109] on td "Guillermo Gray gevillegray@gmail.com" at bounding box center [133, 114] width 108 height 18
click at [92, 110] on link "[PERSON_NAME]" at bounding box center [95, 111] width 27 height 4
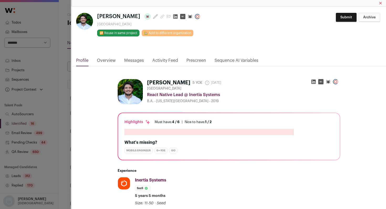
click at [64, 111] on div "Guillermo Gray Last update: 11 days ago San Francisco Bay Area 🔂 Reuse in same …" at bounding box center [193, 104] width 386 height 209
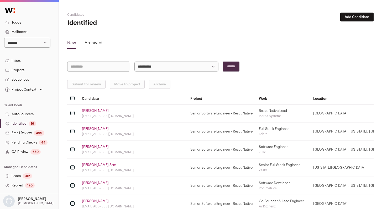
click at [29, 123] on link "Identified 16" at bounding box center [29, 123] width 59 height 9
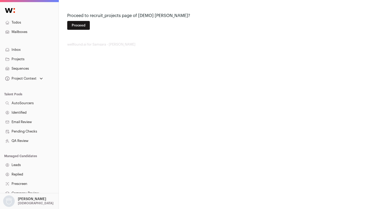
click at [71, 24] on button "Proceed" at bounding box center [78, 25] width 23 height 9
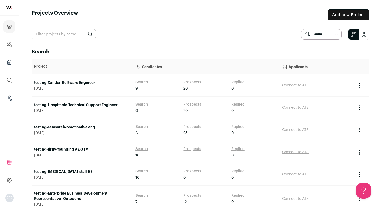
click at [77, 129] on link "testing-samsarah-react native eng" at bounding box center [82, 127] width 96 height 5
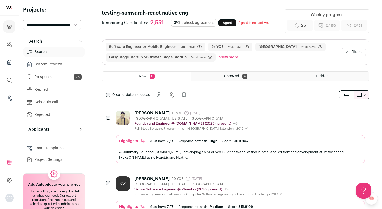
click at [45, 77] on link "Prospects 25" at bounding box center [54, 77] width 62 height 10
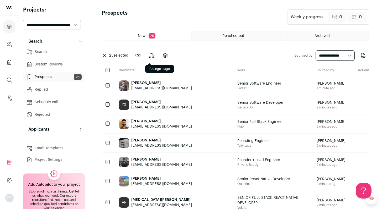
drag, startPoint x: 156, startPoint y: 56, endPoint x: 154, endPoint y: 60, distance: 4.2
click at [156, 56] on button at bounding box center [151, 55] width 13 height 13
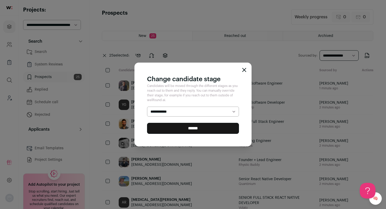
click at [170, 111] on select "**********" at bounding box center [193, 112] width 92 height 10
select select "********"
click at [147, 107] on select "**********" at bounding box center [193, 112] width 92 height 10
click at [165, 128] on input "******" at bounding box center [193, 128] width 92 height 11
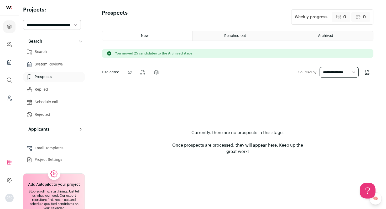
click at [36, 52] on link "Search" at bounding box center [54, 52] width 62 height 10
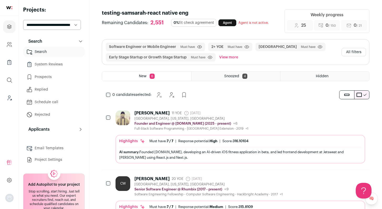
click at [250, 119] on div "William Benarto 11 YOE 2 months ago Admin only. The last time the profile was s…" at bounding box center [239, 121] width 249 height 20
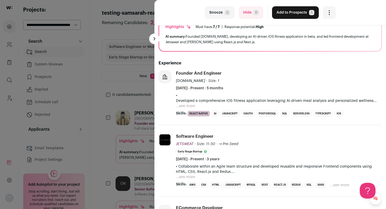
scroll to position [48, 0]
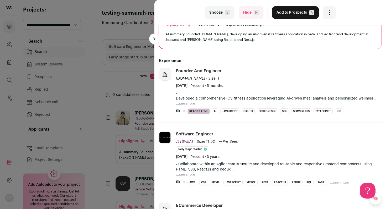
click at [192, 104] on button "...see more" at bounding box center [185, 103] width 19 height 5
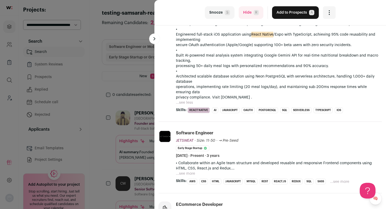
scroll to position [146, 0]
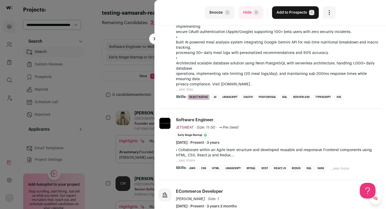
click at [188, 157] on p "• Collaborate within an Agile team structure and developed reusable and respons…" at bounding box center [279, 153] width 206 height 10
click at [187, 158] on button "...see more" at bounding box center [185, 160] width 19 height 5
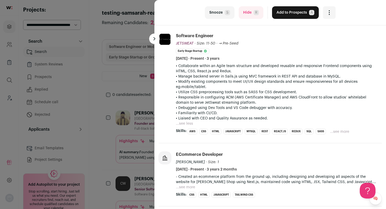
scroll to position [231, 0]
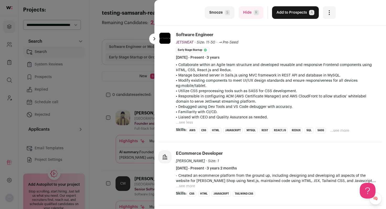
click at [247, 14] on button "Hide R" at bounding box center [250, 12] width 25 height 13
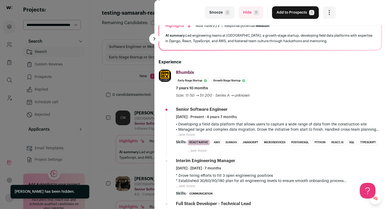
scroll to position [49, 0]
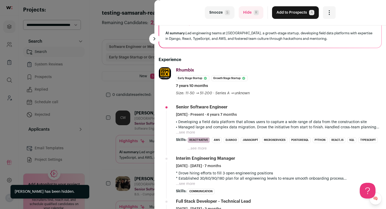
click at [192, 133] on button "...see more" at bounding box center [185, 132] width 19 height 5
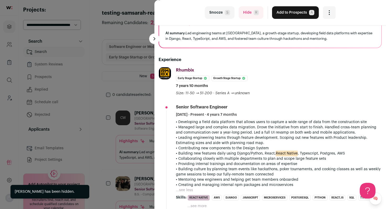
click at [285, 13] on button "Add to Prospects A" at bounding box center [295, 12] width 47 height 13
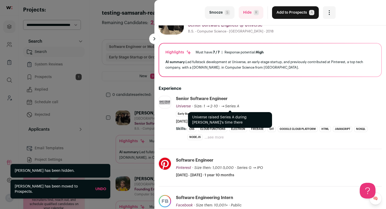
scroll to position [22, 0]
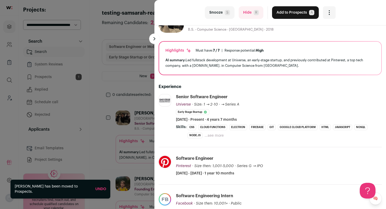
click at [218, 133] on li "...see more ...see less" at bounding box center [213, 135] width 19 height 6
click at [217, 134] on button "...see more" at bounding box center [213, 135] width 19 height 5
click at [244, 3] on div "last Snooze S Hide R Add to Prospects A Are you sure? Erica Oh is already in yo…" at bounding box center [269, 12] width 231 height 25
click at [247, 16] on button "Hide R" at bounding box center [250, 12] width 25 height 13
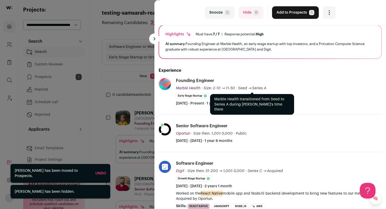
scroll to position [48, 0]
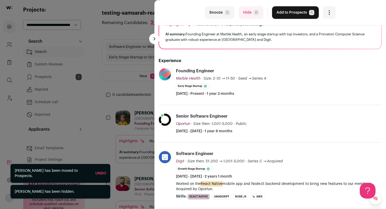
click at [251, 15] on button "Hide R" at bounding box center [250, 12] width 25 height 13
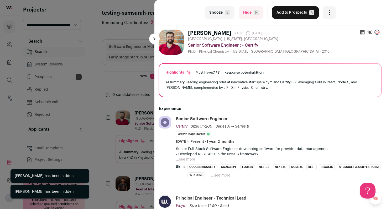
click at [189, 161] on button "...see more" at bounding box center [185, 159] width 19 height 5
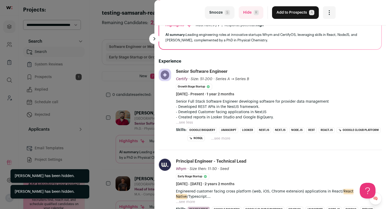
scroll to position [49, 0]
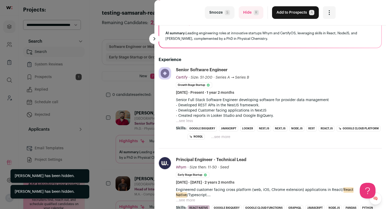
click at [246, 13] on button "Hide R" at bounding box center [250, 12] width 25 height 13
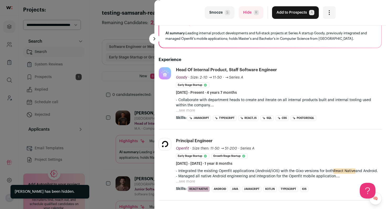
click at [189, 109] on button "...see more" at bounding box center [185, 110] width 19 height 5
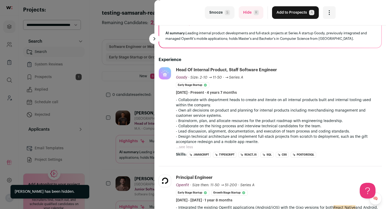
click at [242, 9] on button "Hide R" at bounding box center [250, 12] width 25 height 13
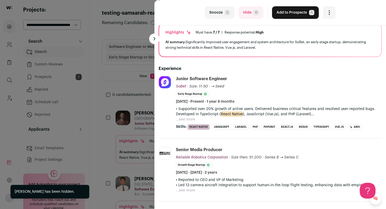
scroll to position [48, 0]
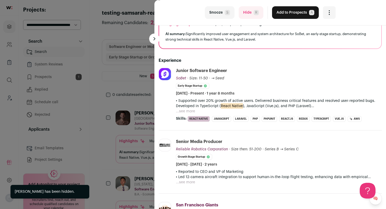
click at [290, 11] on button "Add to Prospects A" at bounding box center [295, 12] width 47 height 13
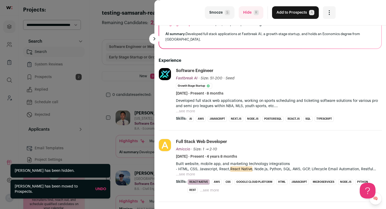
click at [189, 110] on button "...see more" at bounding box center [185, 111] width 19 height 5
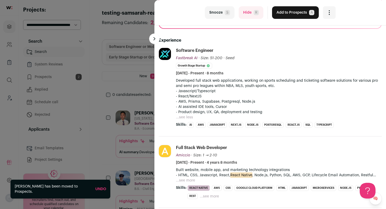
scroll to position [70, 0]
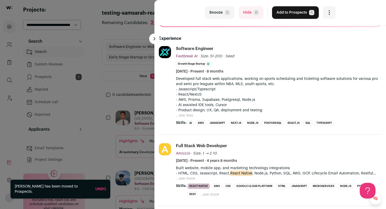
click at [247, 14] on button "Hide R" at bounding box center [250, 12] width 25 height 13
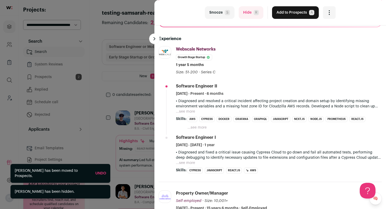
scroll to position [89, 0]
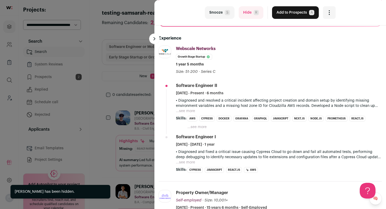
click at [190, 111] on button "...see more" at bounding box center [185, 111] width 19 height 5
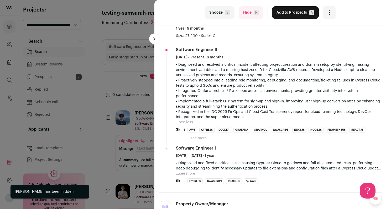
scroll to position [138, 0]
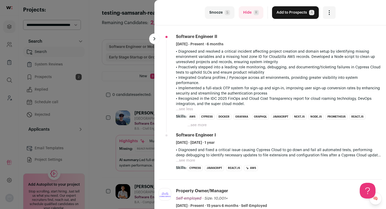
click at [198, 127] on button "...see more" at bounding box center [196, 125] width 19 height 5
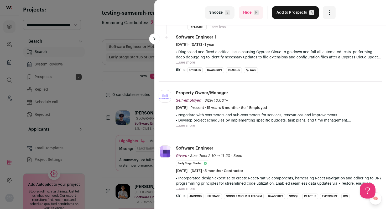
scroll to position [235, 0]
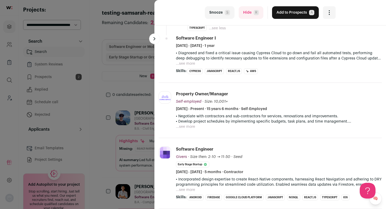
click at [247, 17] on button "Hide R" at bounding box center [250, 12] width 25 height 13
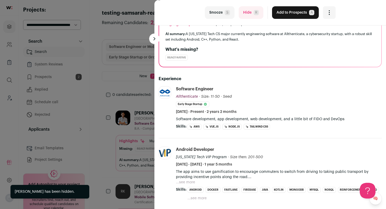
scroll to position [49, 0]
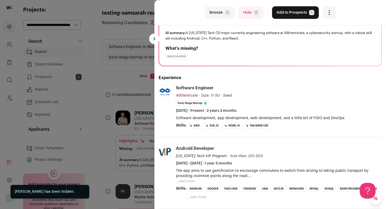
click at [254, 13] on span "R" at bounding box center [255, 12] width 5 height 5
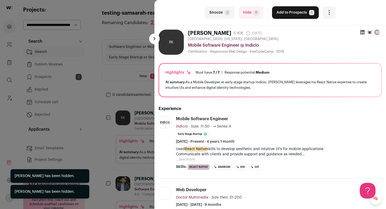
click at [289, 17] on button "Add to Prospects A" at bounding box center [295, 12] width 47 height 13
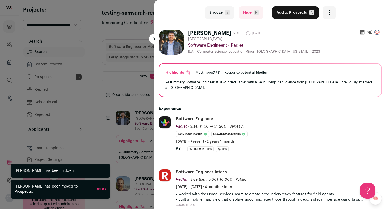
click at [244, 12] on button "Hide R" at bounding box center [250, 12] width 25 height 13
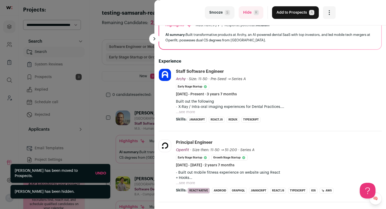
scroll to position [49, 0]
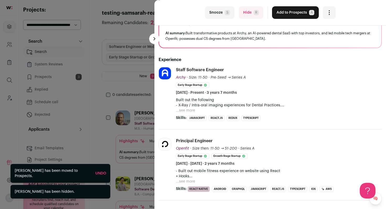
click at [183, 110] on button "...see more" at bounding box center [185, 110] width 19 height 5
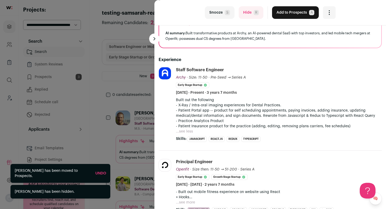
click at [251, 15] on button "Hide R" at bounding box center [250, 12] width 25 height 13
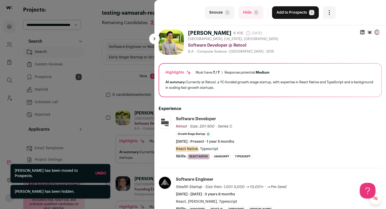
click at [289, 14] on button "Add to Prospects A" at bounding box center [295, 12] width 47 height 13
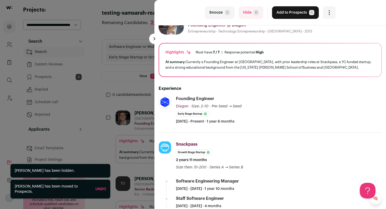
scroll to position [22, 0]
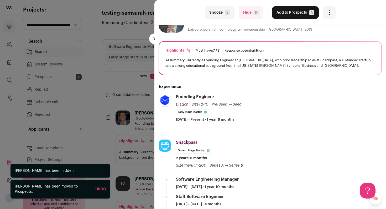
click at [251, 9] on button "Hide R" at bounding box center [250, 12] width 25 height 13
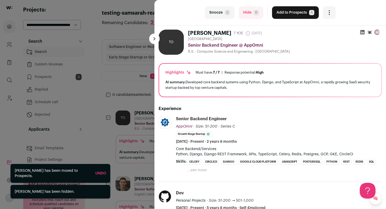
click at [196, 172] on button "...see more" at bounding box center [196, 170] width 19 height 5
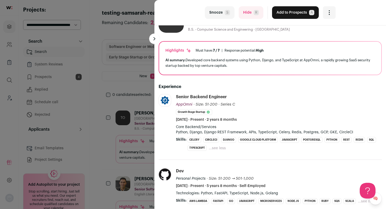
click at [246, 12] on button "Hide R" at bounding box center [250, 12] width 25 height 13
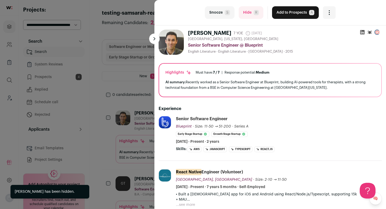
click at [246, 11] on button "Hide R" at bounding box center [250, 12] width 25 height 13
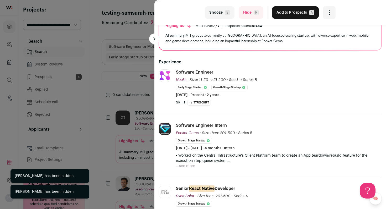
scroll to position [49, 0]
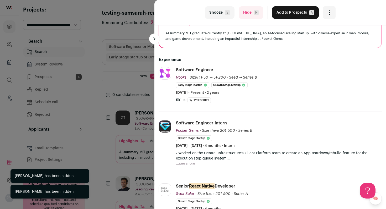
click at [246, 15] on button "Hide R" at bounding box center [250, 12] width 25 height 13
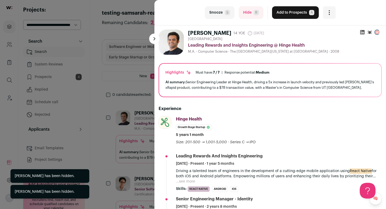
click at [287, 13] on button "Add to Prospects A" at bounding box center [295, 12] width 47 height 13
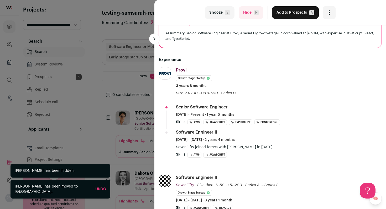
click at [245, 11] on button "Hide R" at bounding box center [250, 12] width 25 height 13
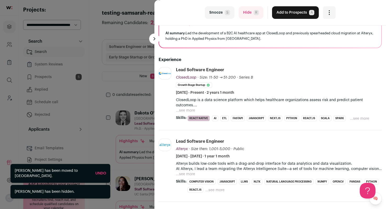
click at [189, 111] on button "...see more" at bounding box center [185, 110] width 19 height 5
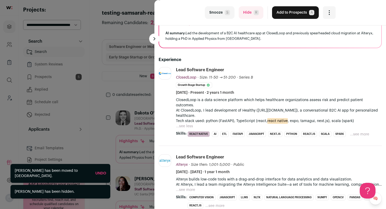
click at [294, 10] on button "Add to Prospects A" at bounding box center [295, 12] width 47 height 13
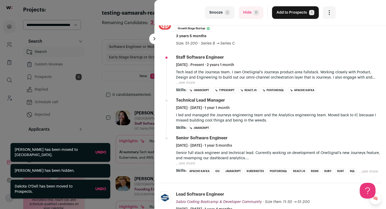
scroll to position [100, 0]
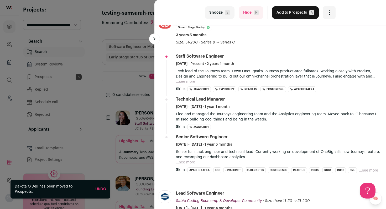
click at [195, 160] on p "Senior full stack engineer and technical lead. Currently working on development…" at bounding box center [279, 155] width 206 height 10
click at [188, 80] on button "...see more" at bounding box center [185, 81] width 19 height 5
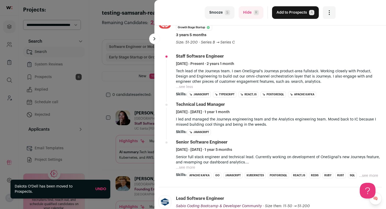
click at [187, 168] on button "...see more" at bounding box center [185, 167] width 19 height 5
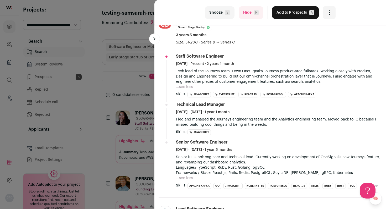
click at [253, 12] on span "R" at bounding box center [255, 12] width 5 height 5
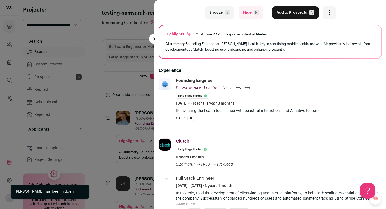
scroll to position [48, 0]
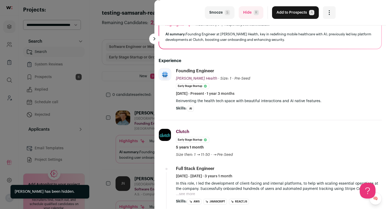
click at [254, 12] on span "R" at bounding box center [255, 12] width 5 height 5
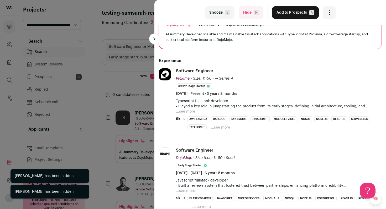
click at [189, 113] on button "...see more" at bounding box center [185, 111] width 19 height 5
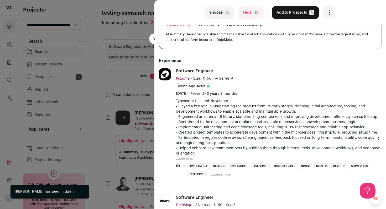
click at [243, 15] on button "Hide R" at bounding box center [250, 12] width 25 height 13
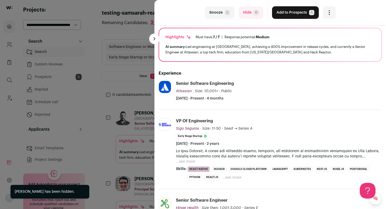
scroll to position [49, 0]
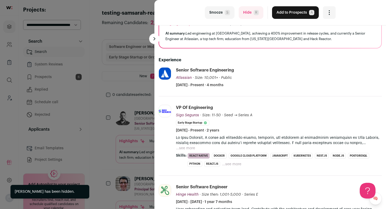
click at [249, 14] on button "Hide R" at bounding box center [250, 12] width 25 height 13
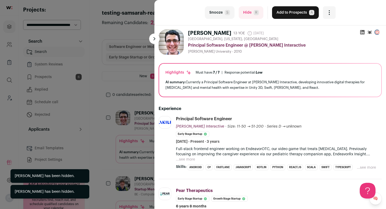
click at [111, 107] on div "last Snooze S Hide R Add to Prospects A Are you sure? Eliot Lash is already in …" at bounding box center [193, 104] width 386 height 209
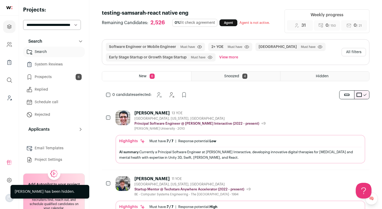
click at [361, 52] on button "All filters" at bounding box center [353, 52] width 24 height 8
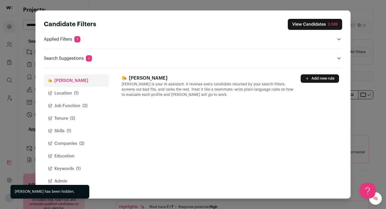
click at [68, 130] on span "(1)" at bounding box center [69, 131] width 4 height 6
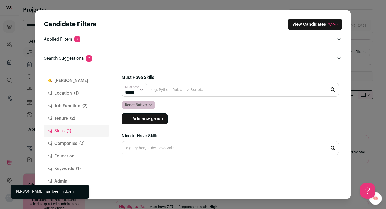
click at [151, 107] on icon "Close modal via background" at bounding box center [150, 105] width 3 height 3
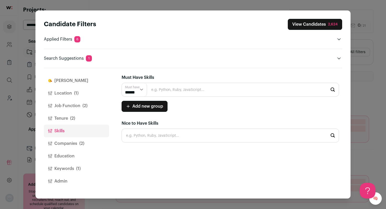
click at [362, 86] on div "Candidate Filters View Candidates 2,624 Applied Filters 6 Software Engineer or …" at bounding box center [193, 104] width 386 height 209
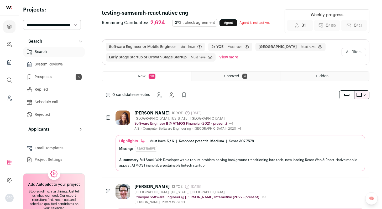
click at [264, 114] on div "Hailey Bongo 10 YOE 6 days ago Admin only. The last time the profile was scrape…" at bounding box center [239, 121] width 249 height 20
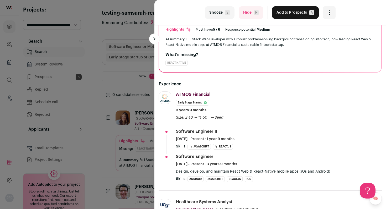
scroll to position [48, 0]
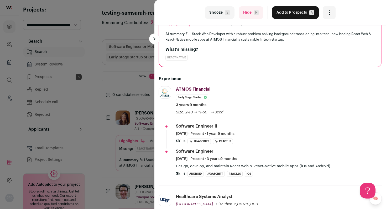
click at [297, 16] on button "Add to Prospects A" at bounding box center [295, 12] width 47 height 13
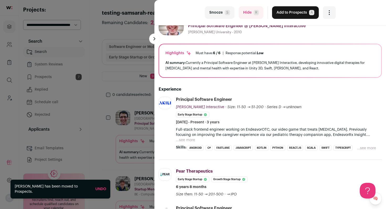
scroll to position [22, 0]
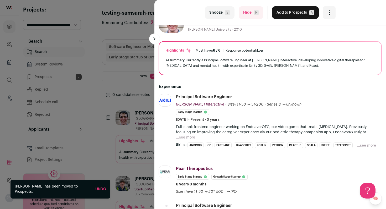
click at [190, 137] on button "...see more" at bounding box center [185, 137] width 19 height 5
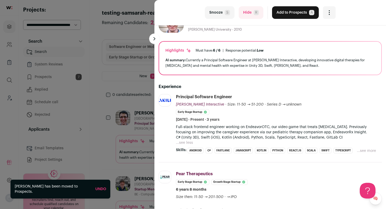
click at [249, 15] on button "Hide R" at bounding box center [250, 12] width 25 height 13
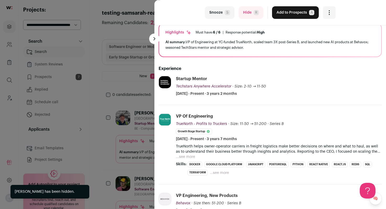
scroll to position [48, 0]
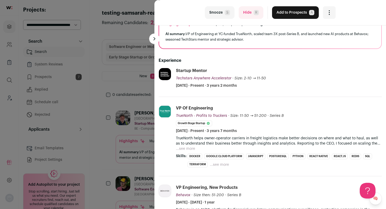
click at [185, 150] on button "...see more" at bounding box center [185, 148] width 19 height 5
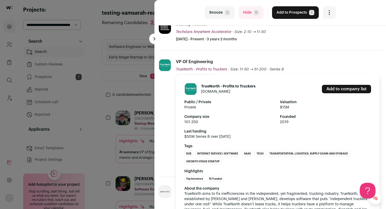
scroll to position [96, 0]
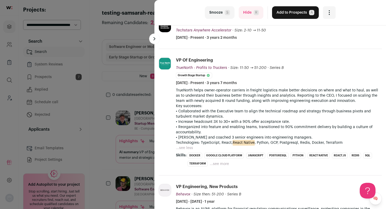
click at [248, 8] on button "Hide R" at bounding box center [250, 12] width 25 height 13
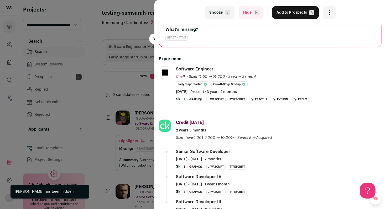
scroll to position [70, 0]
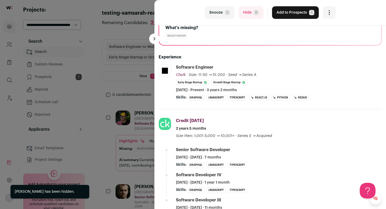
click at [249, 15] on button "Hide R" at bounding box center [250, 12] width 25 height 13
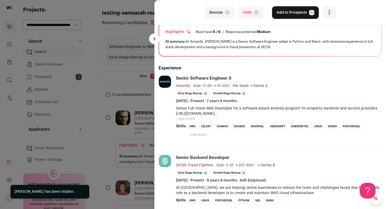
scroll to position [48, 0]
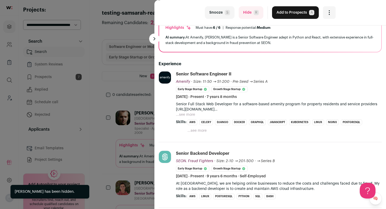
click at [187, 114] on button "...see more" at bounding box center [185, 114] width 19 height 5
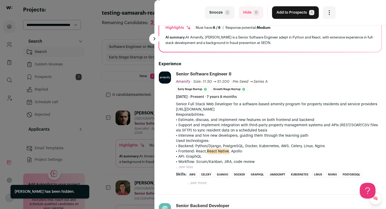
click at [289, 20] on div "last Snooze S Hide R Add to Prospects A Are you sure? ALEKSEI KUPRIASHKIN is al…" at bounding box center [269, 12] width 231 height 25
click at [288, 16] on button "Add to Prospects A" at bounding box center [295, 12] width 47 height 13
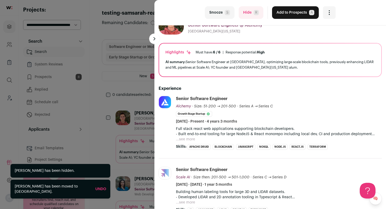
scroll to position [22, 0]
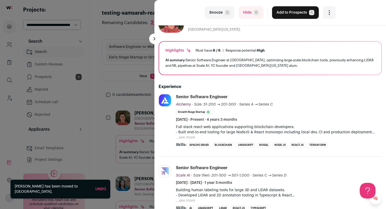
click at [184, 140] on button "...see more" at bounding box center [185, 137] width 19 height 5
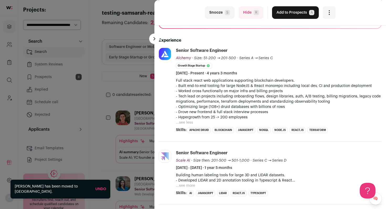
scroll to position [70, 0]
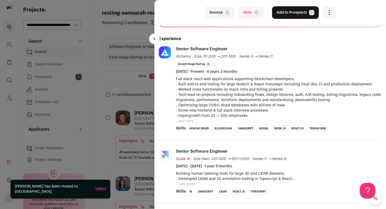
click at [246, 10] on button "Hide R" at bounding box center [250, 12] width 25 height 13
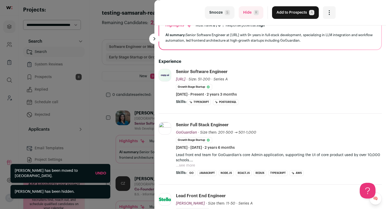
scroll to position [48, 0]
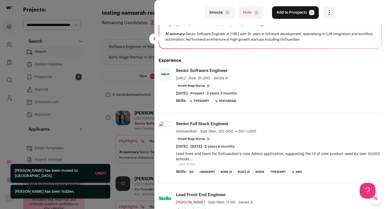
click at [244, 10] on button "Hide R" at bounding box center [250, 12] width 25 height 13
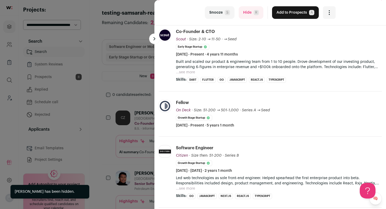
scroll to position [97, 0]
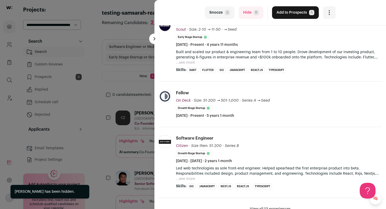
click at [246, 11] on button "Hide R" at bounding box center [250, 12] width 25 height 13
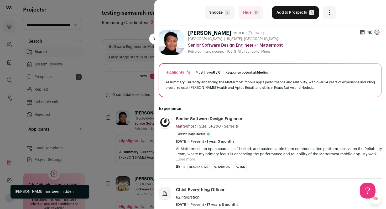
click at [183, 159] on button "...see more" at bounding box center [185, 159] width 19 height 5
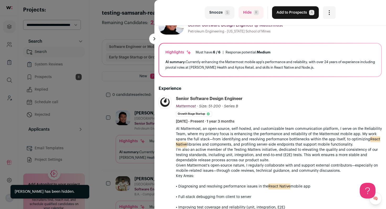
scroll to position [22, 0]
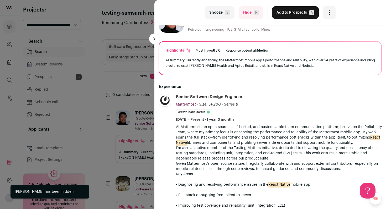
click at [287, 13] on button "Add to Prospects A" at bounding box center [295, 12] width 47 height 13
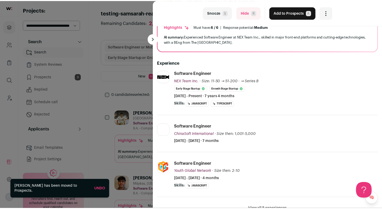
scroll to position [49, 0]
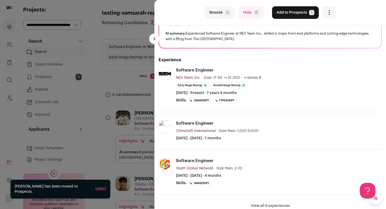
click at [244, 15] on button "Hide R" at bounding box center [250, 12] width 25 height 13
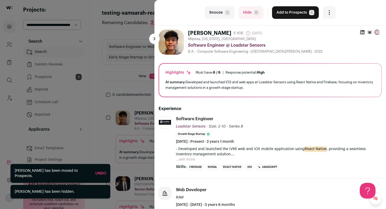
click at [285, 7] on button "Add to Prospects A" at bounding box center [295, 12] width 47 height 13
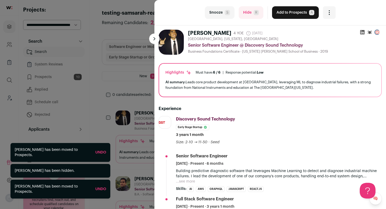
click at [90, 76] on div "last Snooze S Hide R Add to Prospects A Are you sure? Prawal Sharma is already …" at bounding box center [193, 104] width 386 height 209
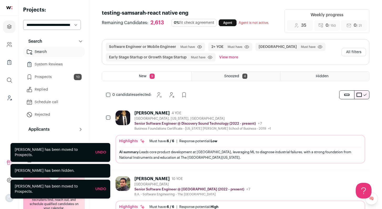
click at [59, 78] on link "Prospects 10" at bounding box center [54, 77] width 62 height 10
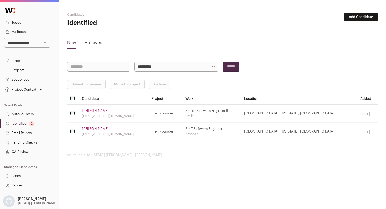
click at [27, 44] on select "**********" at bounding box center [27, 43] width 46 height 10
select select "*****"
click at [4, 38] on select "**********" at bounding box center [27, 43] width 46 height 10
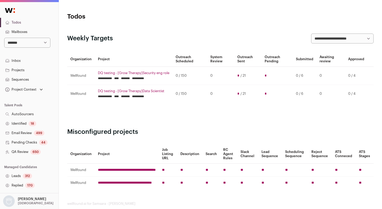
click at [26, 124] on link "Identified 18" at bounding box center [29, 123] width 59 height 9
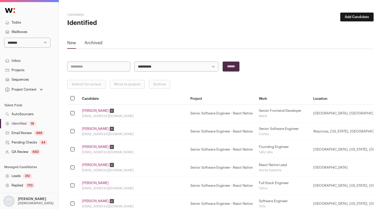
click at [357, 17] on button "Add Candidate" at bounding box center [356, 17] width 33 height 9
click at [339, 34] on link "From CSV file" at bounding box center [342, 37] width 63 height 8
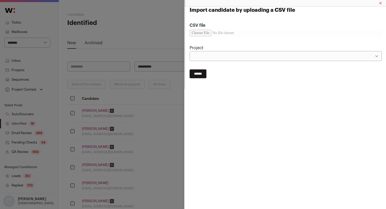
click at [204, 32] on input "CSV file" at bounding box center [285, 33] width 192 height 7
type input "**********"
click at [235, 55] on select "**********" at bounding box center [285, 56] width 192 height 10
select select "*****"
click at [189, 51] on select "**********" at bounding box center [285, 56] width 192 height 10
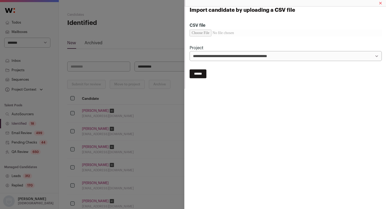
click at [206, 74] on input "******" at bounding box center [197, 74] width 17 height 9
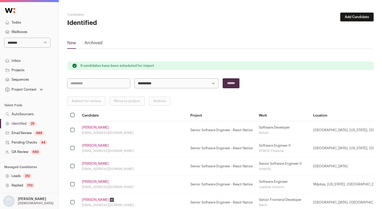
click at [31, 122] on div "25" at bounding box center [33, 123] width 8 height 5
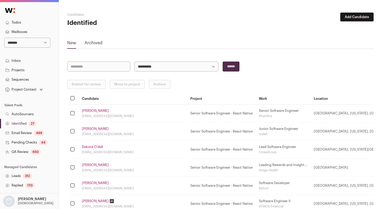
click at [39, 132] on div "499" at bounding box center [39, 133] width 10 height 5
click at [30, 123] on div "27" at bounding box center [33, 123] width 8 height 5
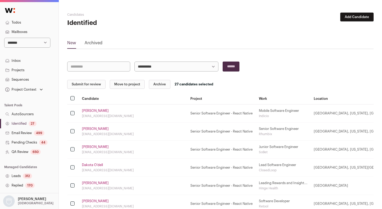
click at [81, 81] on button "Submit for review" at bounding box center [86, 84] width 38 height 9
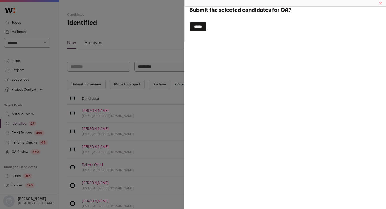
click at [199, 28] on input "******" at bounding box center [197, 26] width 17 height 9
click at [114, 92] on div "Submit the selected candidates for QA? ******" at bounding box center [193, 104] width 386 height 209
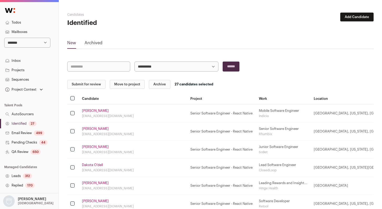
click at [28, 128] on nav "**********" at bounding box center [29, 144] width 59 height 283
click at [23, 123] on link "Identified 27" at bounding box center [29, 123] width 59 height 9
click at [25, 122] on link "Identified 27" at bounding box center [29, 123] width 59 height 9
click at [26, 152] on link "QA Review 650" at bounding box center [29, 151] width 59 height 9
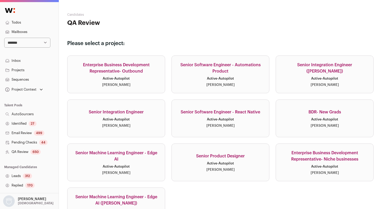
click at [228, 117] on link "Senior Software Engineer - React Native Active · Autopilot [PERSON_NAME]" at bounding box center [220, 119] width 98 height 38
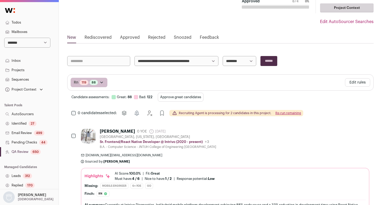
scroll to position [48, 0]
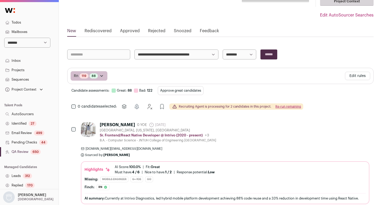
click at [31, 125] on div "27" at bounding box center [33, 123] width 8 height 5
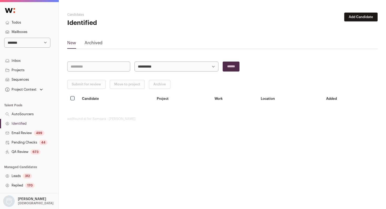
click at [27, 146] on link "Pending Checks 44" at bounding box center [29, 142] width 59 height 9
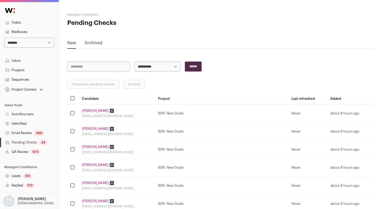
click at [27, 151] on link "QA Review 673" at bounding box center [29, 151] width 59 height 9
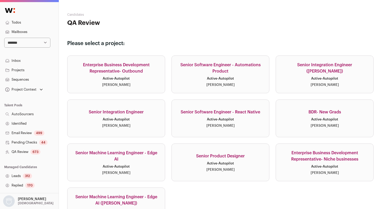
click at [29, 151] on link "QA Review 673" at bounding box center [29, 151] width 59 height 9
click at [245, 113] on div "Senior Software Engineer - React Native" at bounding box center [219, 112] width 79 height 6
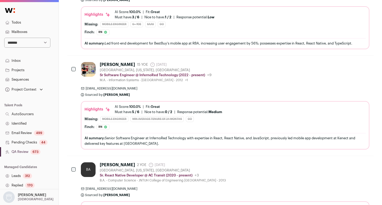
scroll to position [1975, 0]
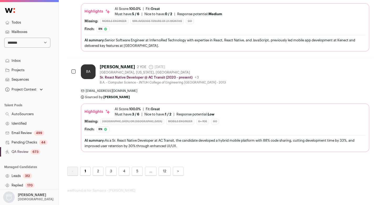
click at [22, 125] on link "Identified" at bounding box center [29, 123] width 59 height 9
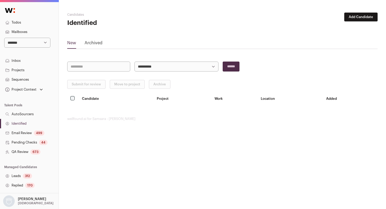
click at [25, 149] on link "QA Review 673" at bounding box center [29, 151] width 59 height 9
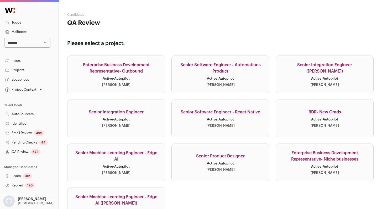
click at [233, 125] on div "[PERSON_NAME]" at bounding box center [220, 126] width 28 height 4
click at [211, 116] on link "Senior Software Engineer - React Native Active · Autopilot [PERSON_NAME]" at bounding box center [220, 119] width 98 height 38
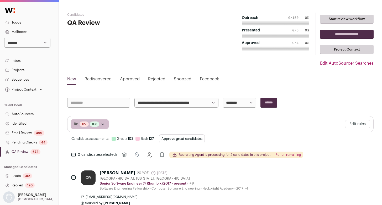
click at [233, 104] on select "**********" at bounding box center [239, 103] width 34 height 10
select select "**********"
click at [222, 98] on select "**********" at bounding box center [239, 103] width 34 height 10
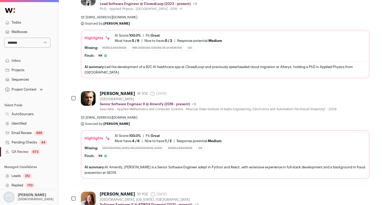
scroll to position [1474, 0]
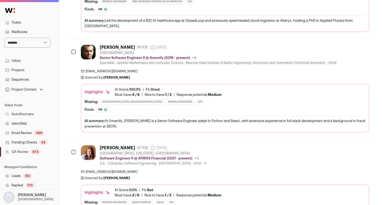
click at [236, 150] on div "Hailey Bongo 10 YOE 6 days ago Admin only. The last time the profile was scrape…" at bounding box center [225, 156] width 288 height 20
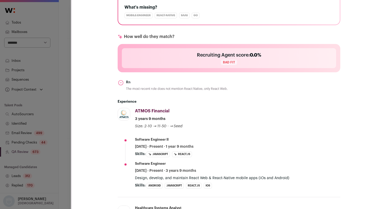
scroll to position [150, 0]
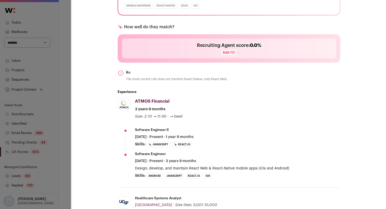
click at [62, 154] on div "Hailey Bongo Last update: 6 days ago San Francisco, California, United States 🔂…" at bounding box center [193, 104] width 386 height 209
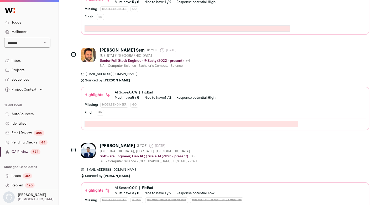
scroll to position [1976, 0]
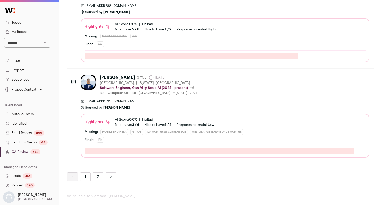
click at [98, 173] on link "2" at bounding box center [98, 177] width 11 height 9
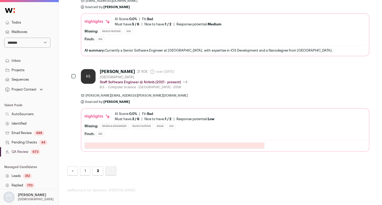
click at [228, 97] on span "ken.snyder@airbnb.com" at bounding box center [225, 96] width 288 height 4
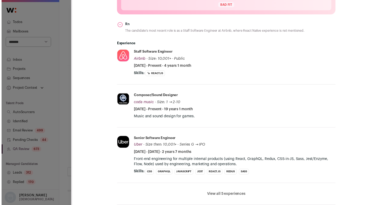
scroll to position [214, 0]
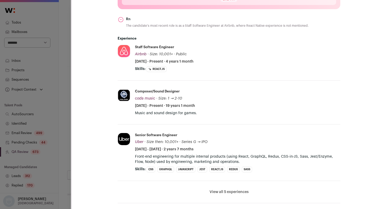
click at [77, 137] on div "KS Ken Snyder 21 YOE over 1 year ago Admin only. The last time the profile was …" at bounding box center [229, 116] width 314 height 507
click at [67, 146] on div "**********" at bounding box center [193, 104] width 386 height 209
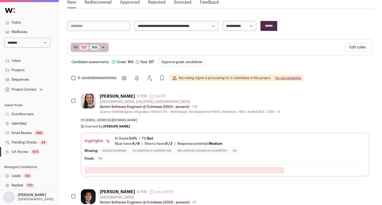
scroll to position [0, 0]
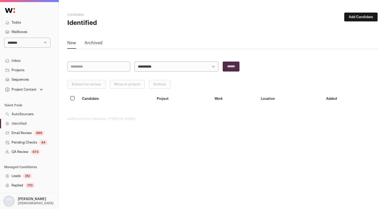
click at [28, 43] on select "**********" at bounding box center [27, 43] width 46 height 10
select select "***"
click at [4, 38] on select "**********" at bounding box center [27, 43] width 46 height 10
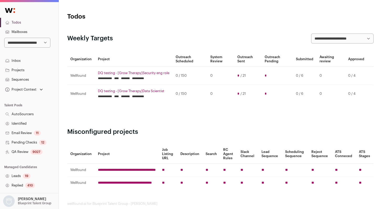
click at [31, 153] on div "9027" at bounding box center [36, 152] width 12 height 5
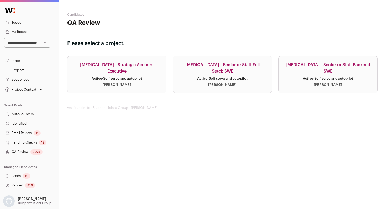
click at [334, 87] on link "[MEDICAL_DATA] - Senior or Staff Backend SWE Active · Self serve and autopilot …" at bounding box center [327, 75] width 99 height 38
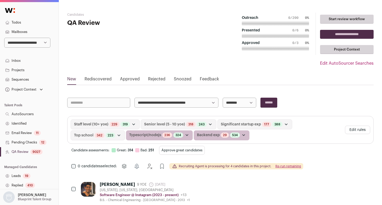
click at [357, 127] on button "Edit rules" at bounding box center [357, 130] width 25 height 8
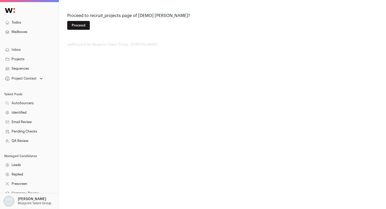
click at [84, 29] on button "Proceed" at bounding box center [78, 25] width 23 height 9
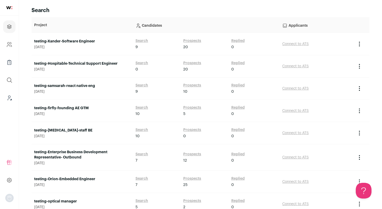
scroll to position [44, 0]
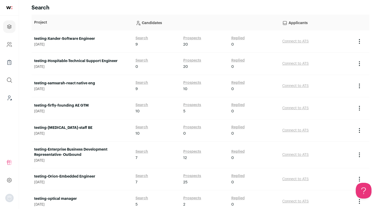
click at [58, 126] on link "testing-[MEDICAL_DATA]-staff BE" at bounding box center [82, 127] width 96 height 5
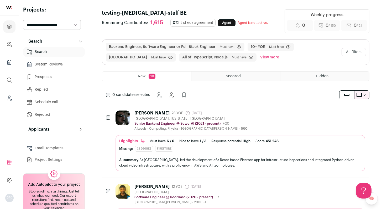
click at [346, 52] on button "All filters" at bounding box center [353, 52] width 24 height 8
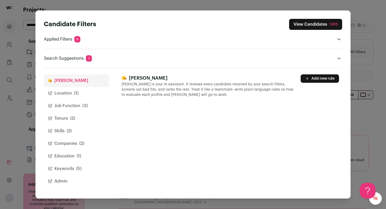
click at [77, 93] on span "(1)" at bounding box center [76, 93] width 4 height 6
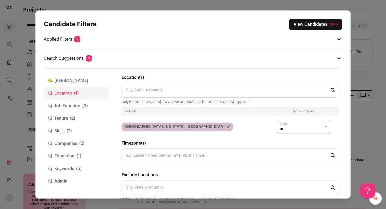
click at [73, 103] on button "Job Function (3)" at bounding box center [76, 106] width 65 height 13
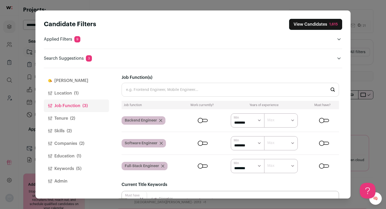
click at [72, 119] on span "(2)" at bounding box center [72, 118] width 5 height 6
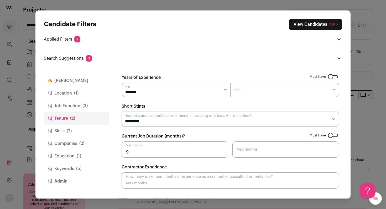
click at [70, 135] on button "Skills (2)" at bounding box center [76, 131] width 65 height 13
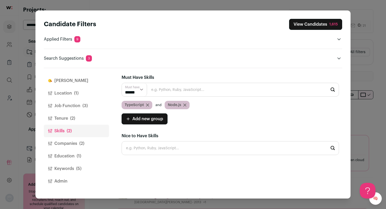
click at [65, 143] on button "Companies (2)" at bounding box center [76, 143] width 65 height 13
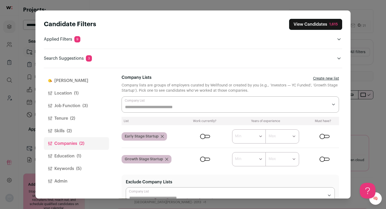
click at [66, 155] on button "Education (1)" at bounding box center [76, 156] width 65 height 13
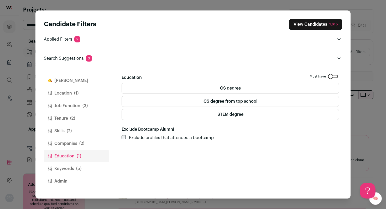
click at [67, 168] on button "Keywords (5)" at bounding box center [76, 169] width 65 height 13
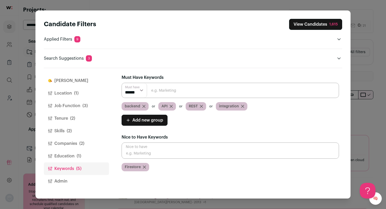
click at [367, 63] on div "Candidate Filters View Candidates 1,615 Applied Filters 9 Backend Engineer, Sof…" at bounding box center [193, 104] width 386 height 209
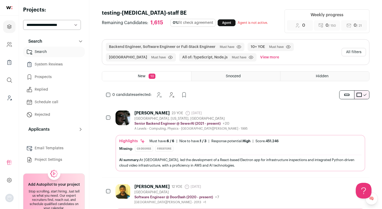
click at [261, 123] on div "[PERSON_NAME] 23 YOE [DATE] Admin only. The last time the profile was scraped. …" at bounding box center [239, 121] width 249 height 20
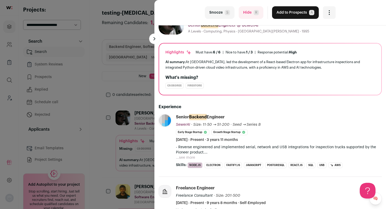
scroll to position [22, 0]
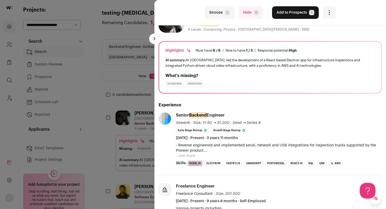
click at [182, 157] on button "...see more" at bounding box center [185, 155] width 19 height 5
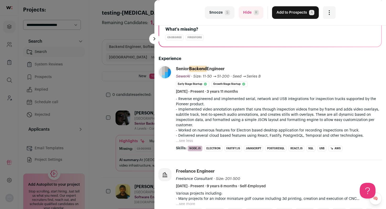
scroll to position [70, 0]
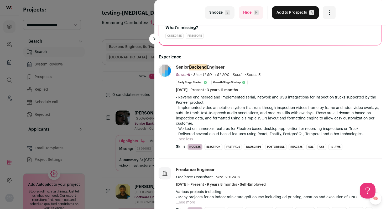
click at [286, 15] on button "Add to Prospects A" at bounding box center [295, 12] width 47 height 13
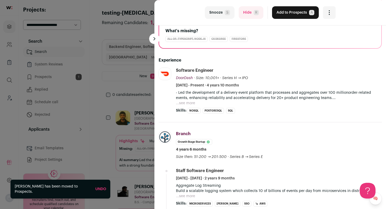
scroll to position [70, 0]
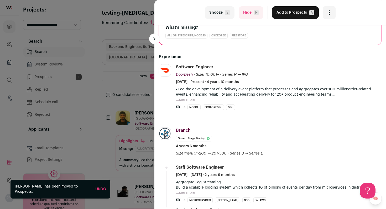
click at [183, 99] on button "...see more" at bounding box center [185, 99] width 19 height 5
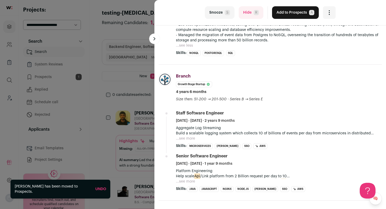
scroll to position [153, 0]
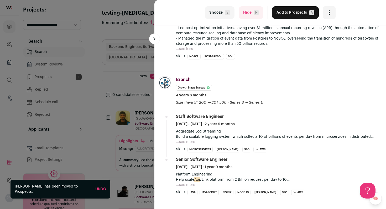
click at [291, 12] on button "Add to Prospects A" at bounding box center [295, 12] width 47 height 13
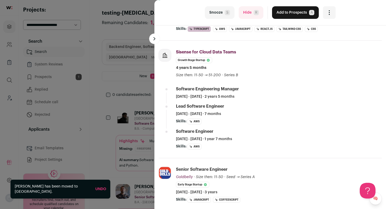
scroll to position [141, 0]
